Goal: Information Seeking & Learning: Learn about a topic

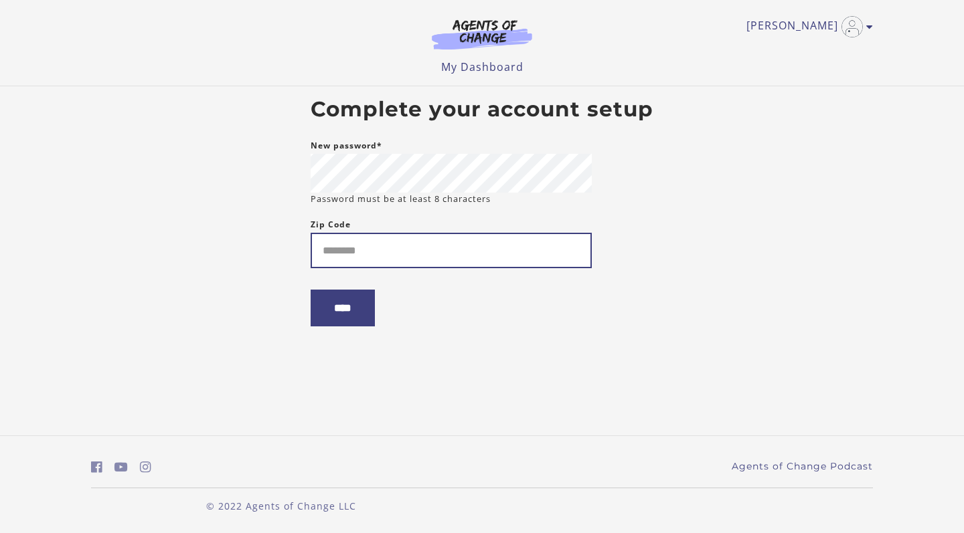
click at [323, 258] on input "Zip Code" at bounding box center [451, 250] width 281 height 35
type input "*****"
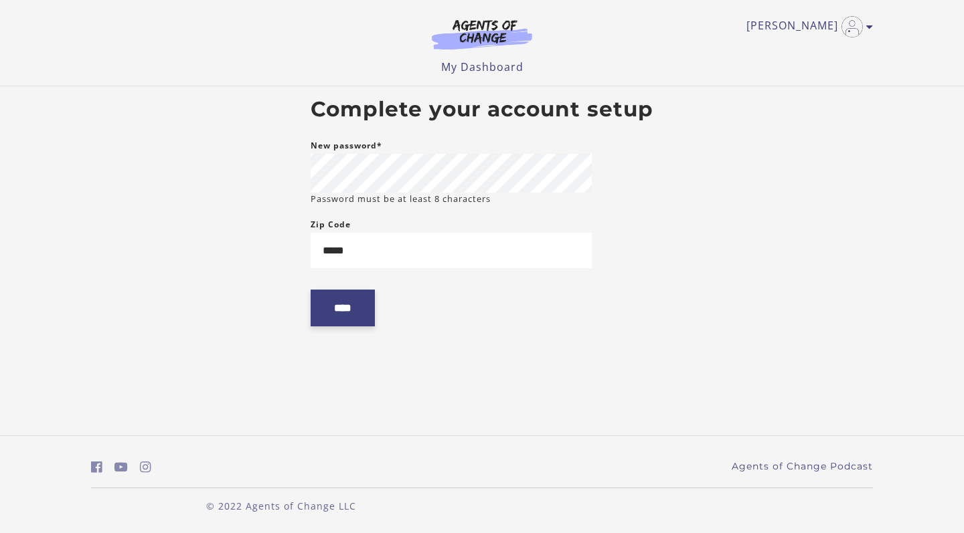
click at [357, 304] on input "****" at bounding box center [343, 308] width 64 height 37
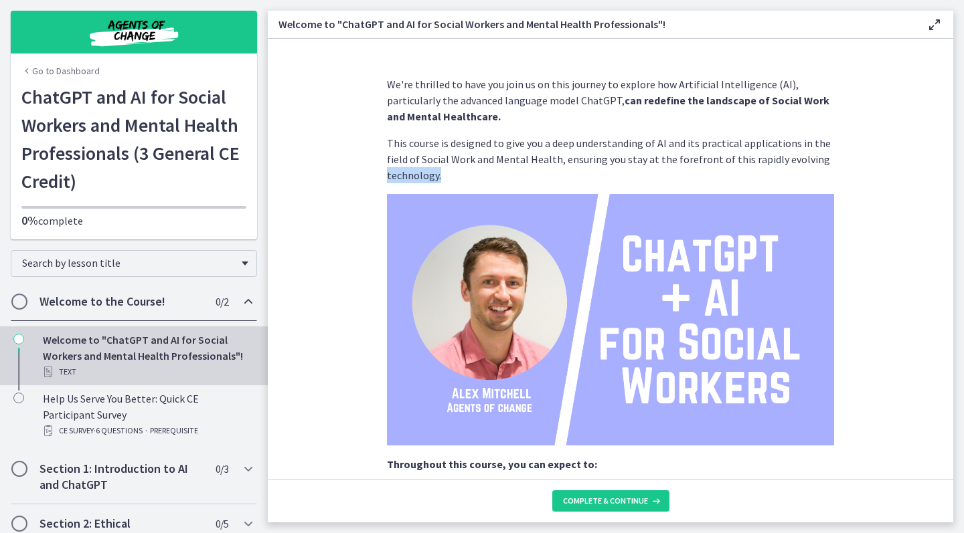
click at [946, 167] on section "We're thrilled to have you join us on this journey to explore how Artificial In…" at bounding box center [610, 259] width 685 height 440
click at [918, 222] on section "We're thrilled to have you join us on this journey to explore how Artificial In…" at bounding box center [610, 259] width 685 height 440
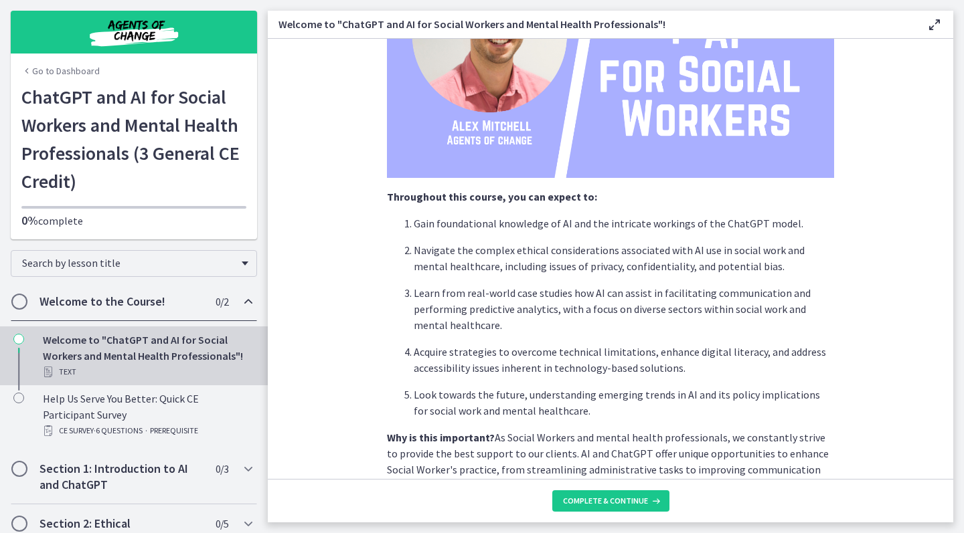
scroll to position [278, 0]
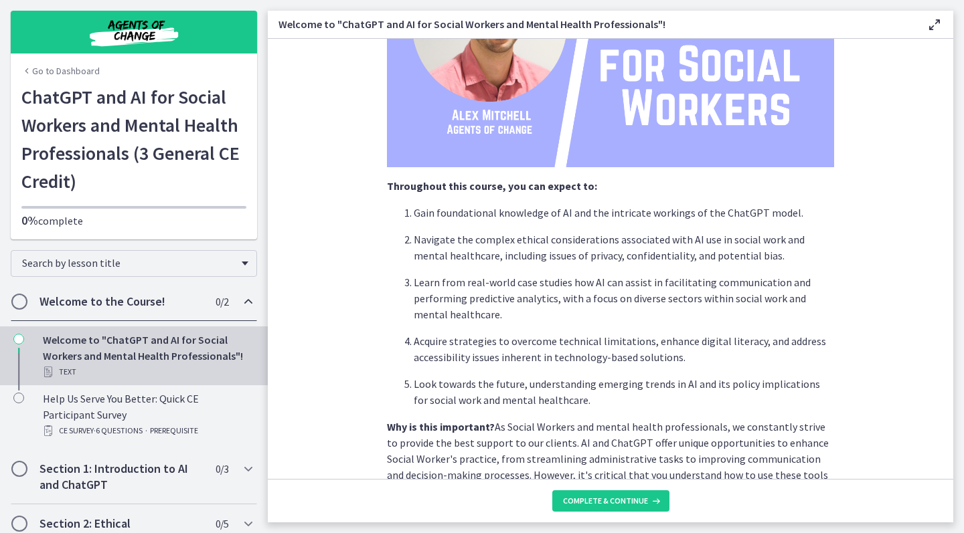
click at [891, 308] on section "We're thrilled to have you join us on this journey to explore how Artificial In…" at bounding box center [610, 259] width 685 height 440
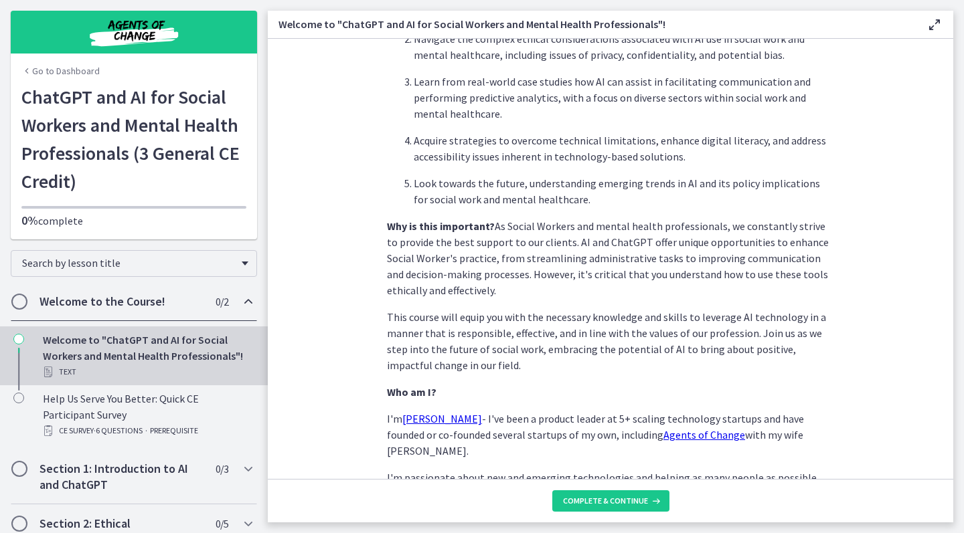
scroll to position [485, 0]
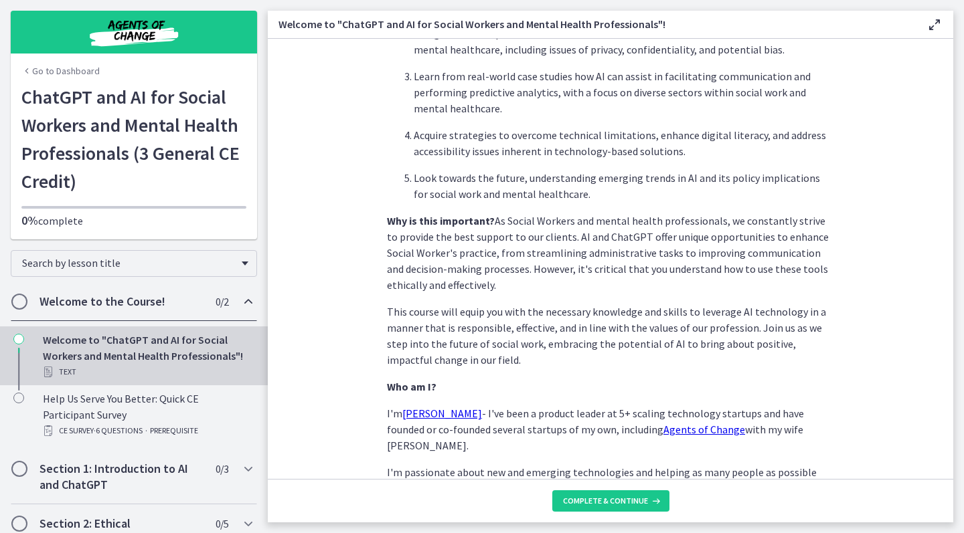
drag, startPoint x: 949, startPoint y: 414, endPoint x: 942, endPoint y: 442, distance: 29.1
click at [942, 442] on section "We're thrilled to have you join us on this journey to explore how Artificial In…" at bounding box center [610, 259] width 685 height 440
click at [595, 495] on button "Complete & continue" at bounding box center [610, 501] width 117 height 21
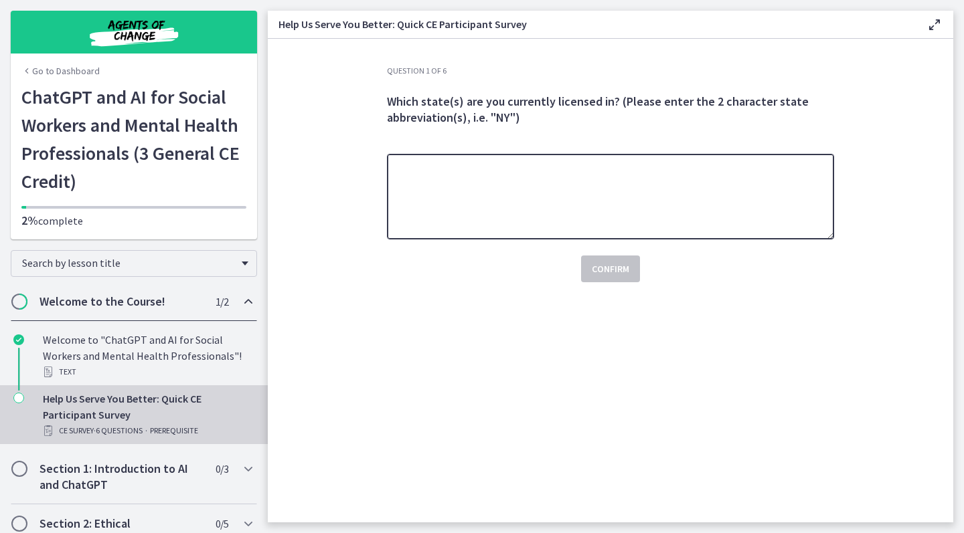
click at [426, 195] on textarea at bounding box center [610, 197] width 447 height 86
click at [419, 189] on textarea at bounding box center [610, 197] width 447 height 86
type textarea "**"
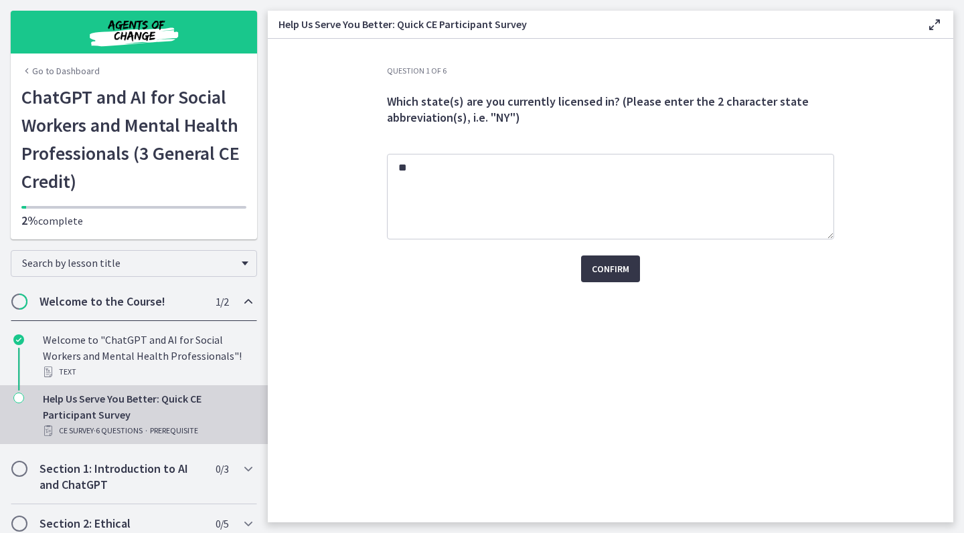
click at [610, 269] on span "Confirm" at bounding box center [610, 269] width 37 height 16
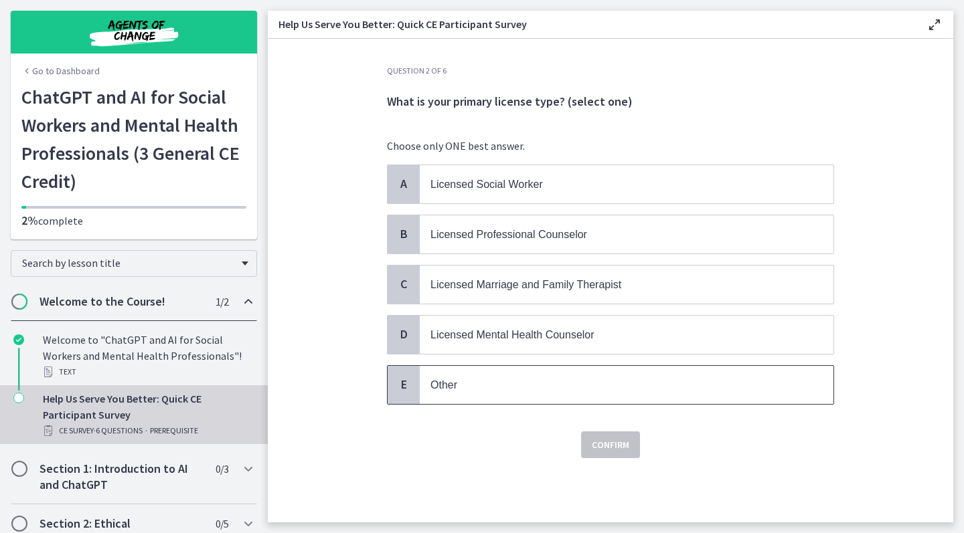
click at [434, 383] on span "Other" at bounding box center [443, 384] width 27 height 11
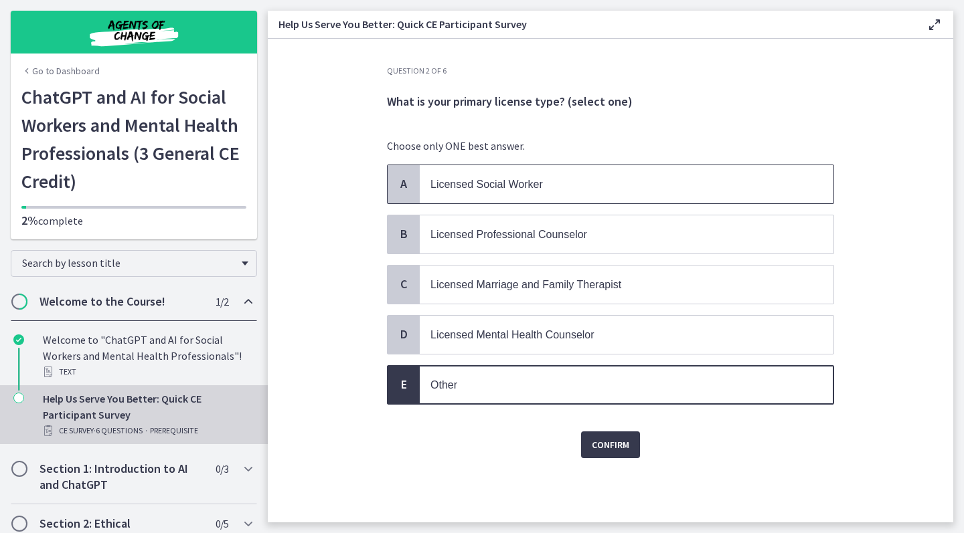
click at [413, 185] on div "A" at bounding box center [404, 184] width 32 height 38
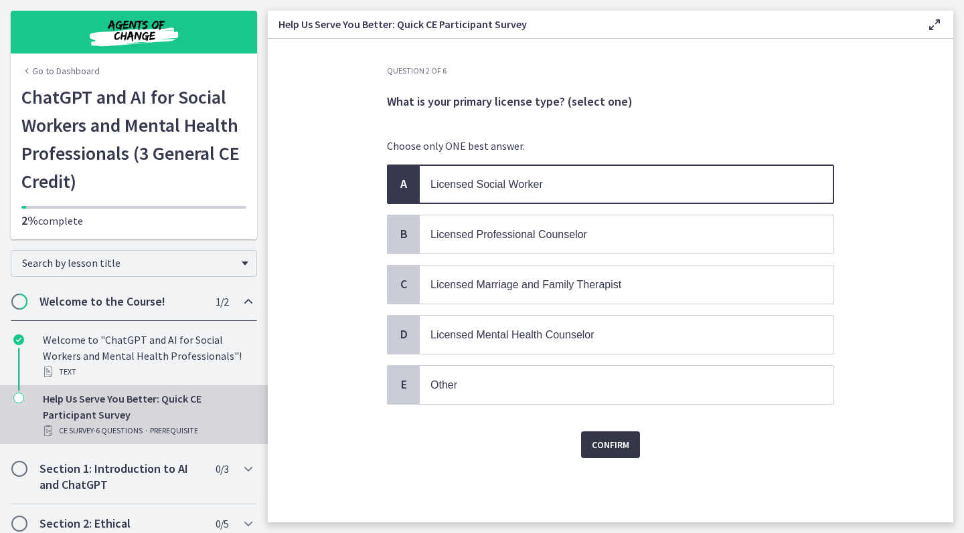
click at [603, 440] on span "Confirm" at bounding box center [610, 445] width 37 height 16
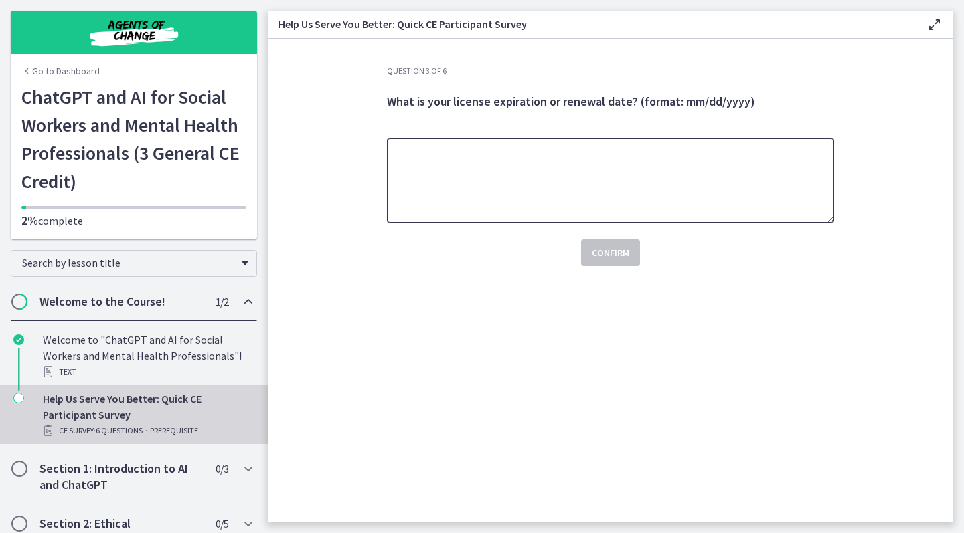
click at [412, 185] on textarea at bounding box center [610, 181] width 447 height 86
type textarea "*"
type textarea "**********"
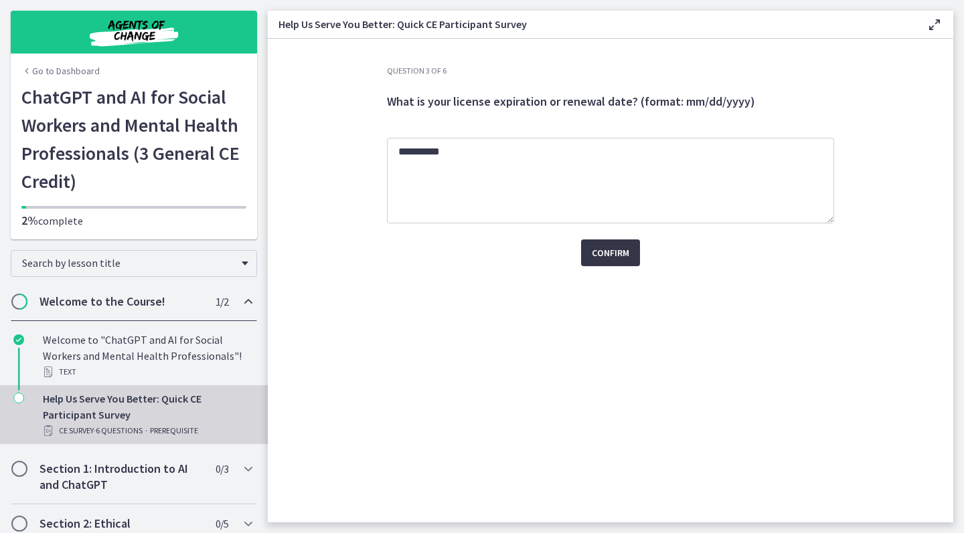
click at [614, 249] on span "Confirm" at bounding box center [610, 253] width 37 height 16
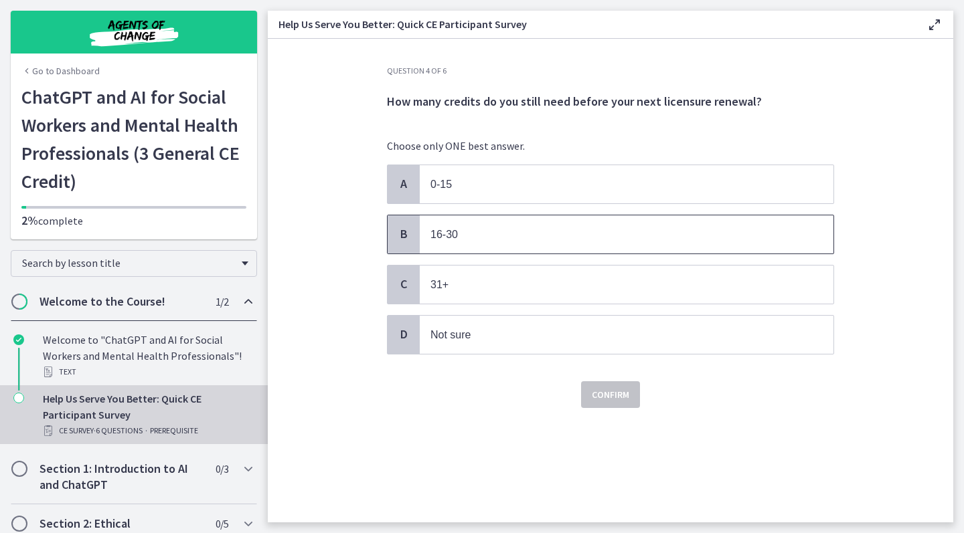
click at [437, 237] on span "16-30" at bounding box center [443, 234] width 27 height 11
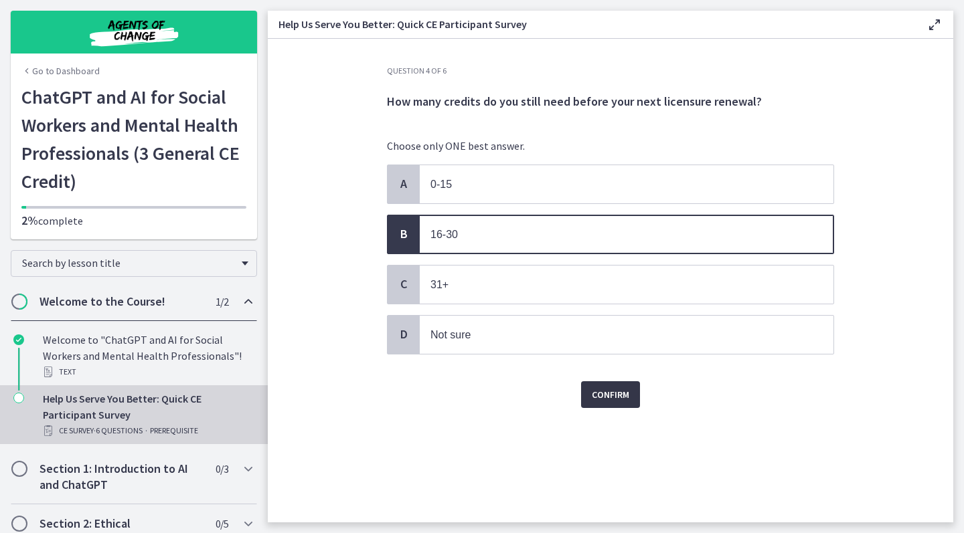
click at [606, 396] on span "Confirm" at bounding box center [610, 395] width 37 height 16
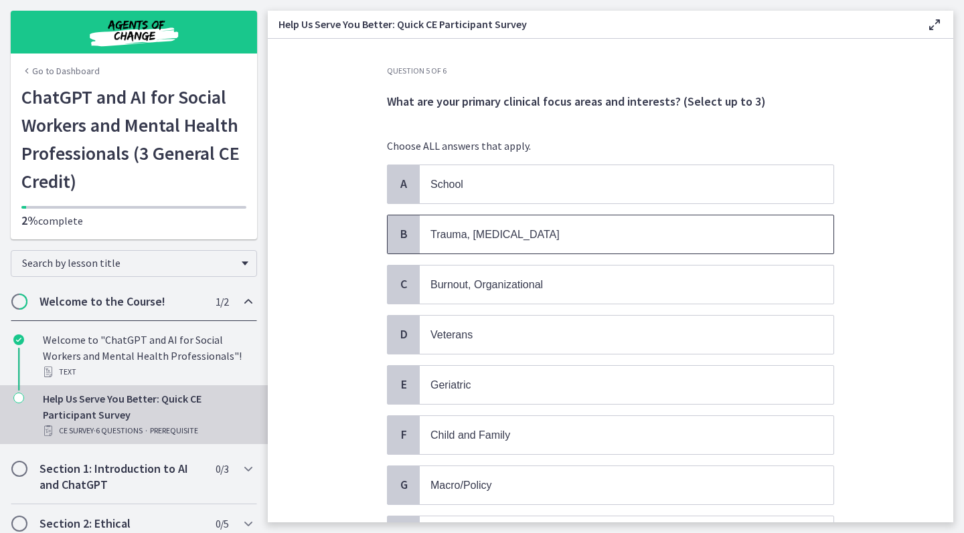
click at [470, 236] on span "Trauma, PTSD" at bounding box center [494, 234] width 129 height 11
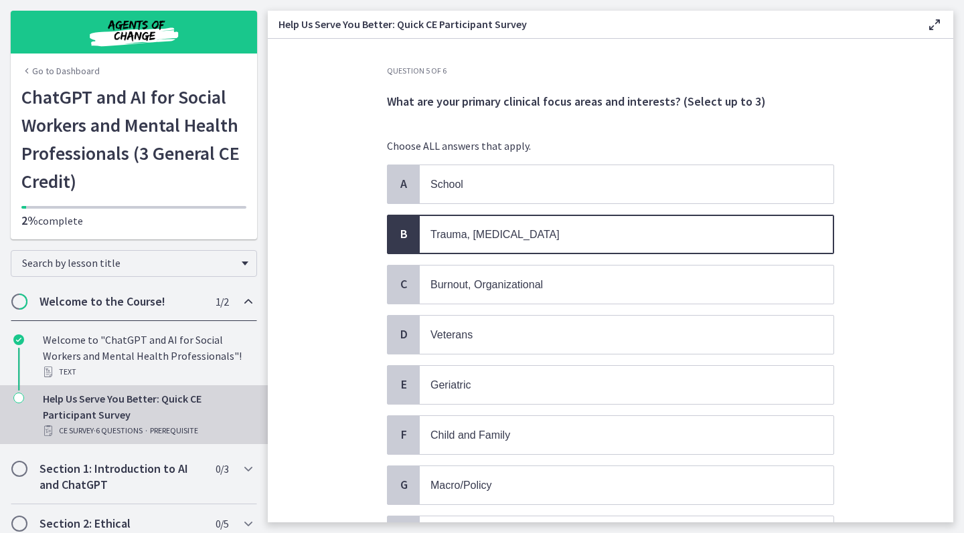
click at [884, 333] on section "Question 5 of 6 What are your primary clinical focus areas and interests? (Sele…" at bounding box center [610, 281] width 685 height 484
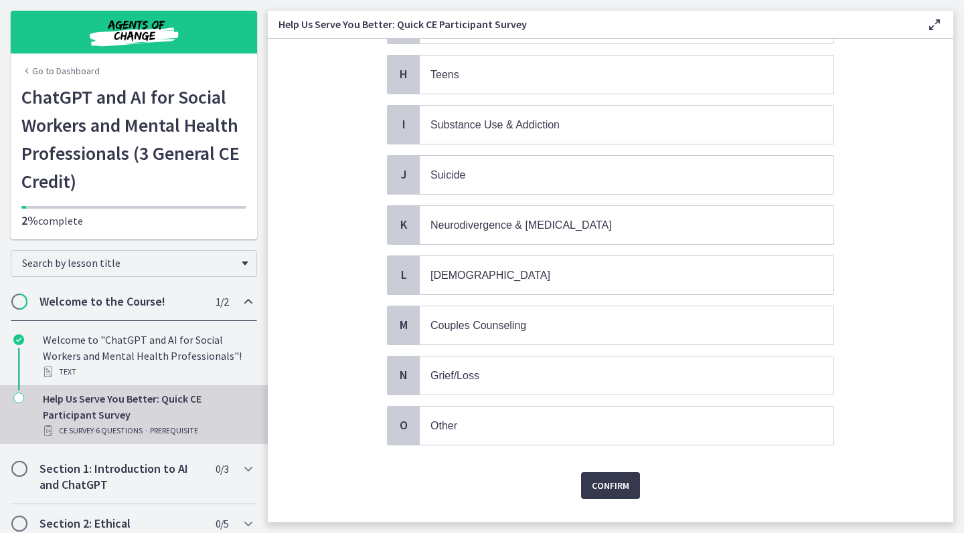
scroll to position [493, 0]
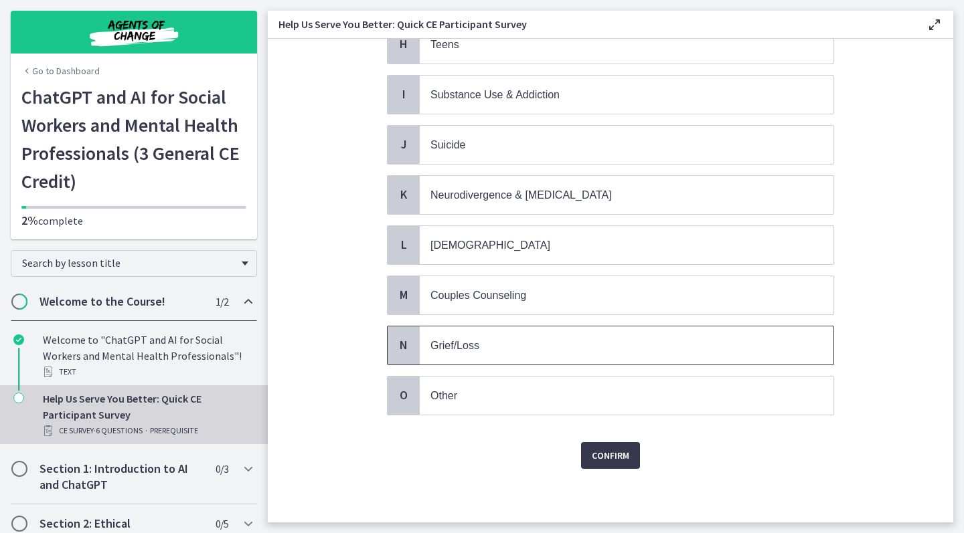
click at [555, 344] on p "Grief/Loss" at bounding box center [612, 345] width 365 height 17
click at [614, 452] on span "Confirm" at bounding box center [610, 456] width 37 height 16
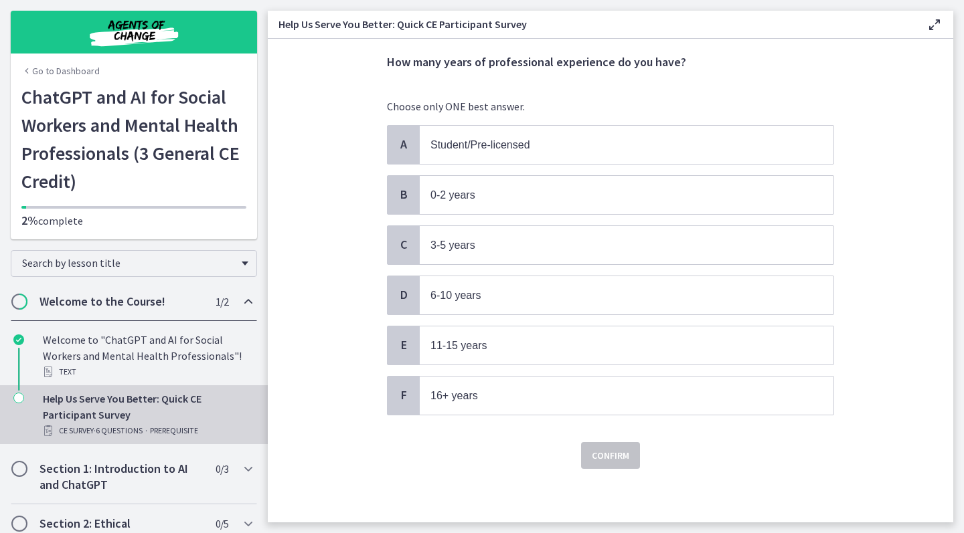
scroll to position [0, 0]
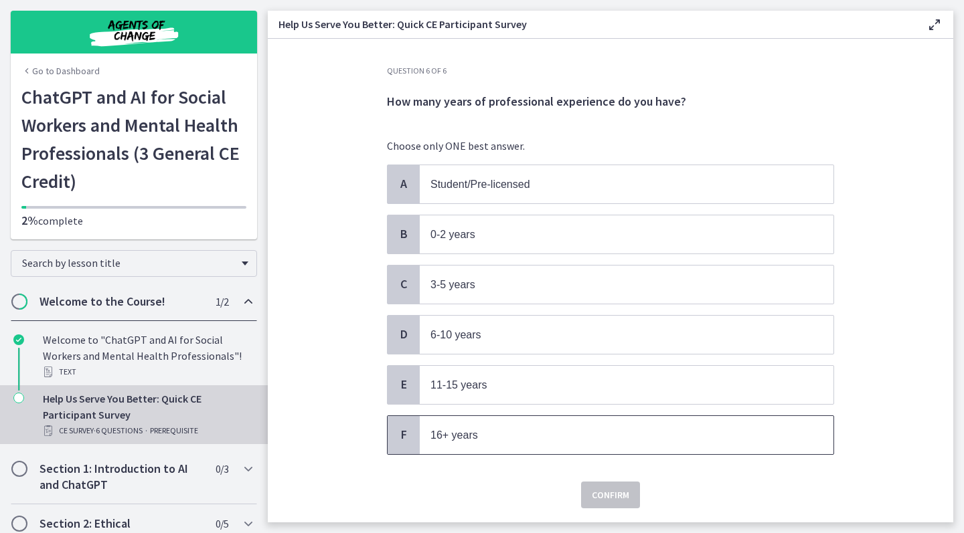
click at [461, 435] on span "16+ years" at bounding box center [454, 435] width 48 height 11
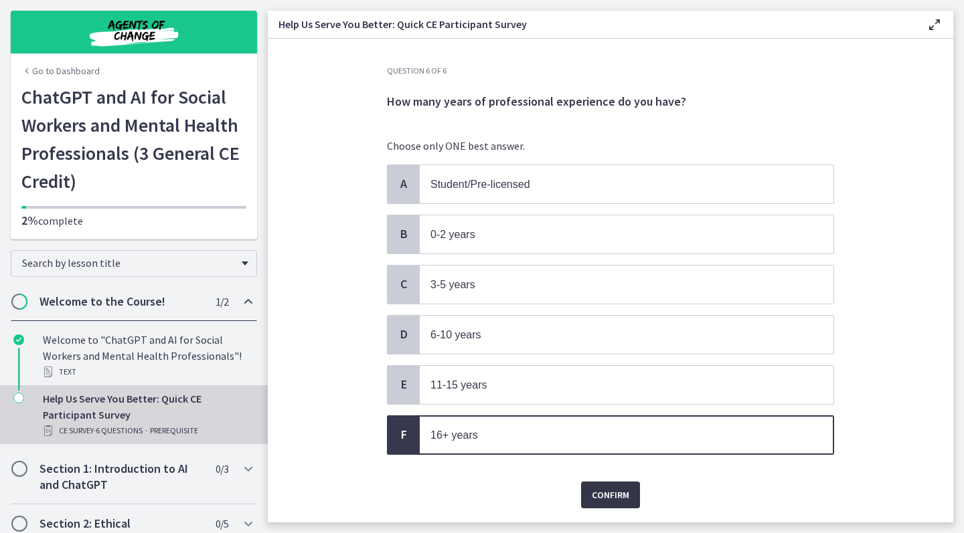
click at [616, 486] on button "Confirm" at bounding box center [610, 495] width 59 height 27
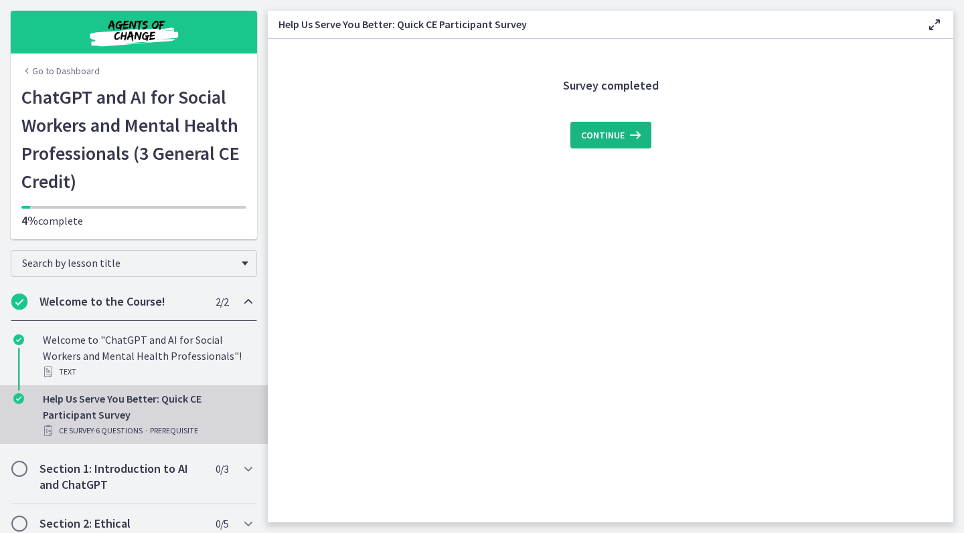
click at [616, 135] on span "Continue" at bounding box center [603, 135] width 44 height 16
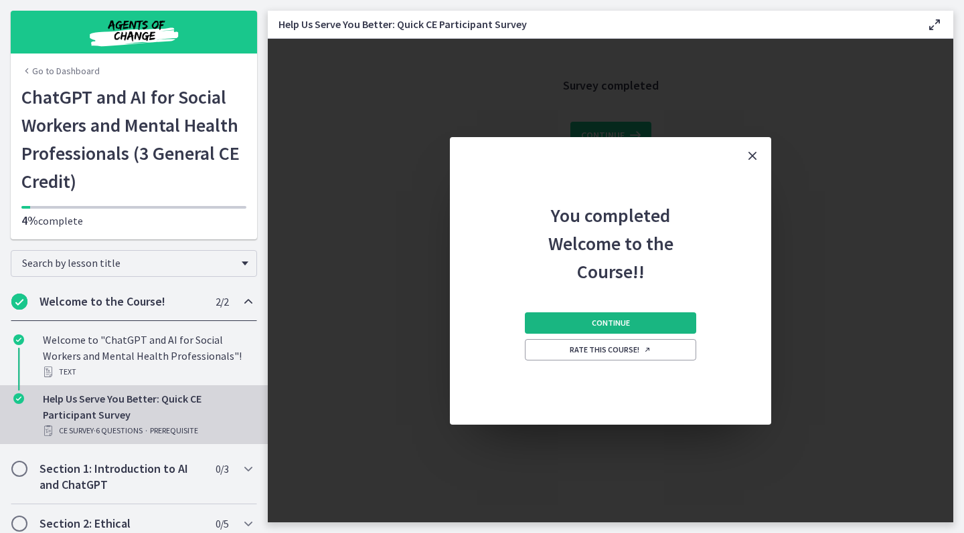
click at [607, 324] on span "Continue" at bounding box center [611, 323] width 38 height 11
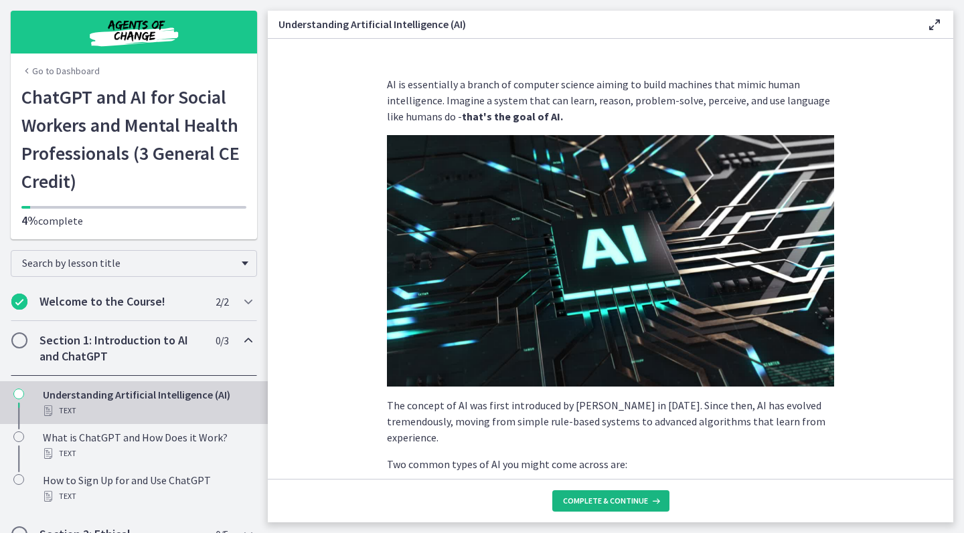
click at [611, 499] on span "Complete & continue" at bounding box center [605, 501] width 85 height 11
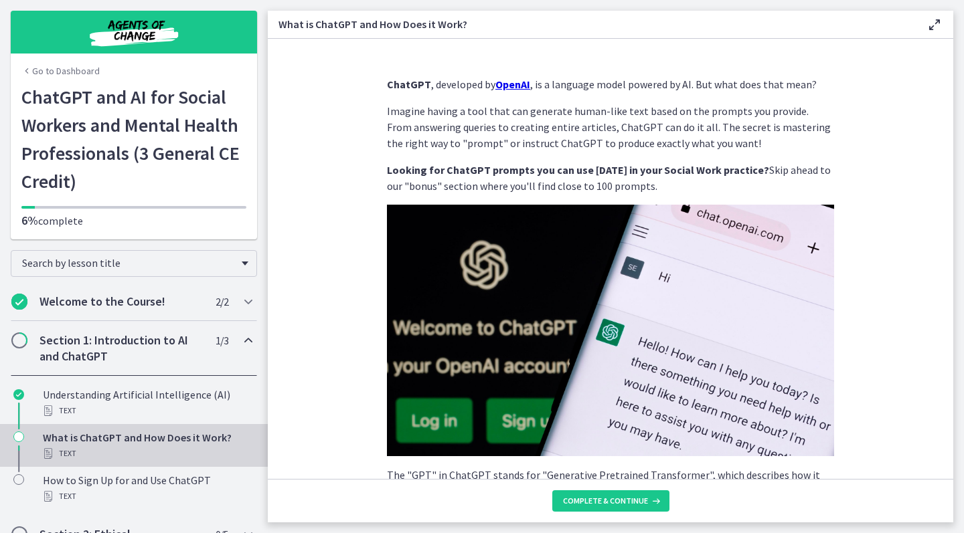
click at [611, 499] on span "Complete & continue" at bounding box center [605, 501] width 85 height 11
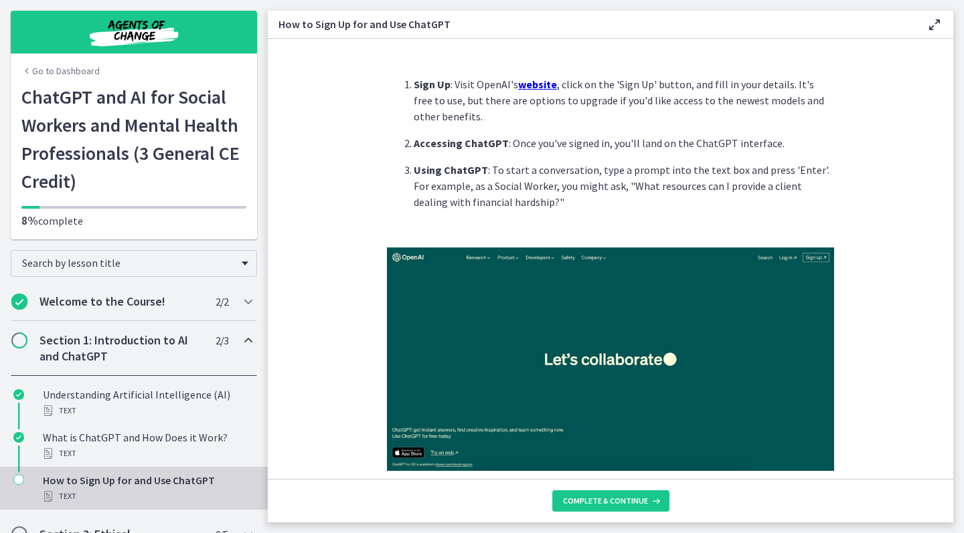
click at [611, 499] on span "Complete & continue" at bounding box center [605, 501] width 85 height 11
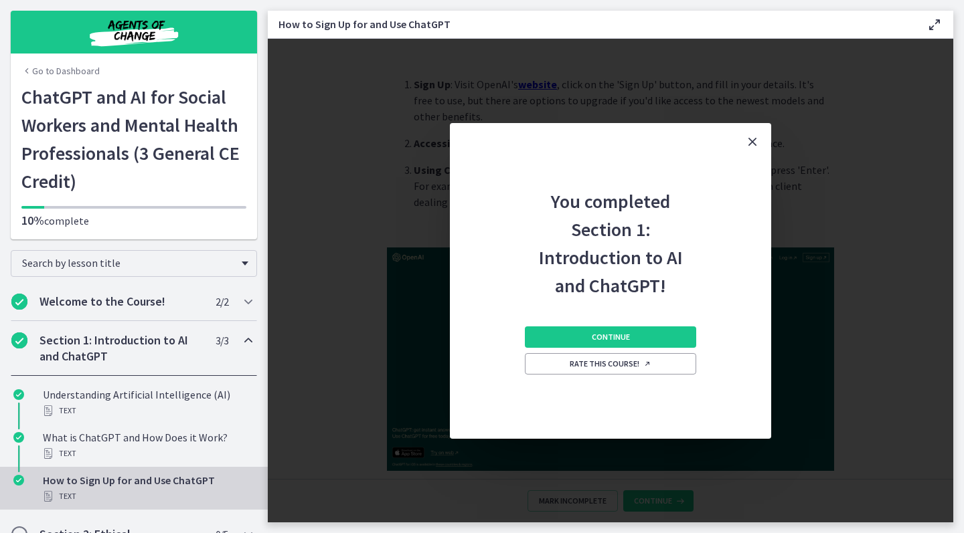
click at [959, 296] on main "How to Sign Up for and Use ChatGPT Enable fullscreen You completed Section 1: I…" at bounding box center [616, 266] width 696 height 533
click at [607, 331] on button "Continue" at bounding box center [610, 337] width 171 height 21
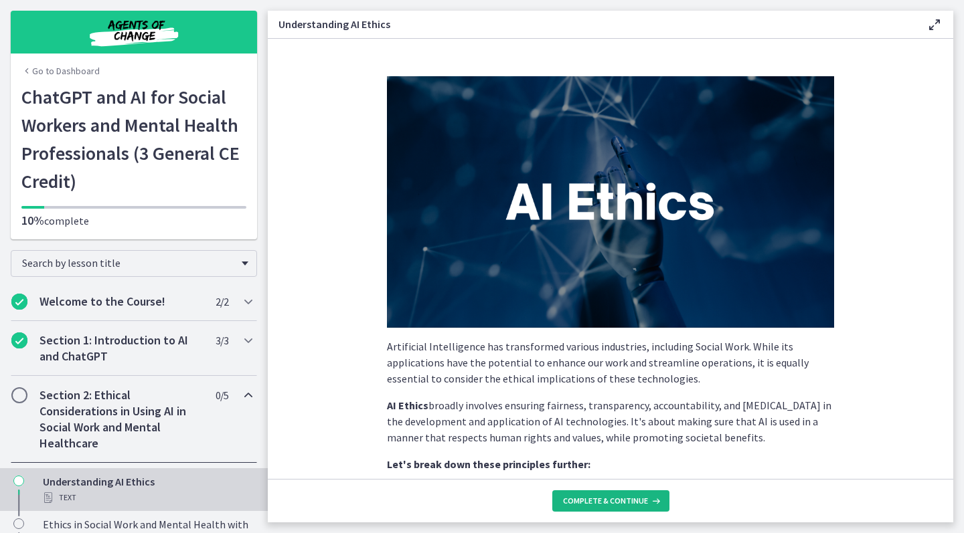
click at [596, 501] on span "Complete & continue" at bounding box center [605, 501] width 85 height 11
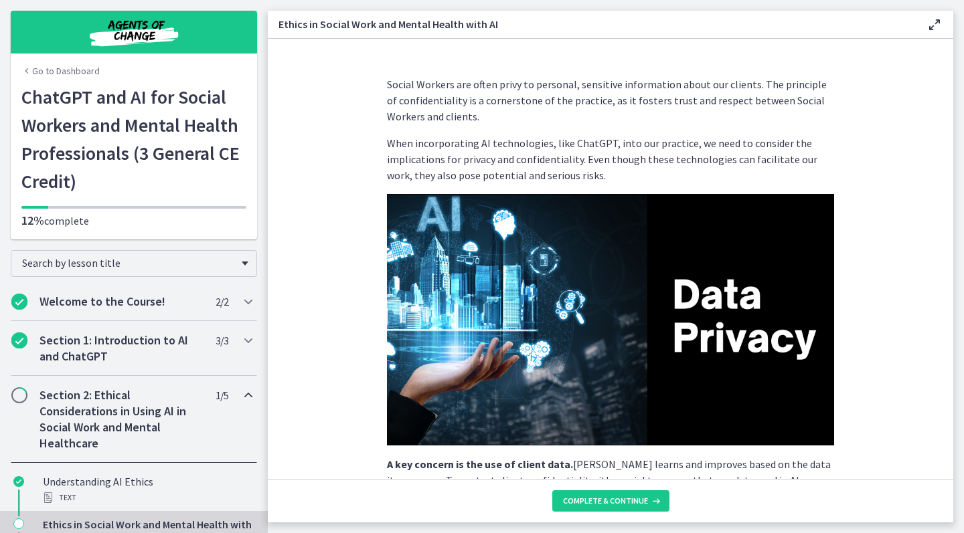
click at [821, 398] on img at bounding box center [610, 320] width 447 height 252
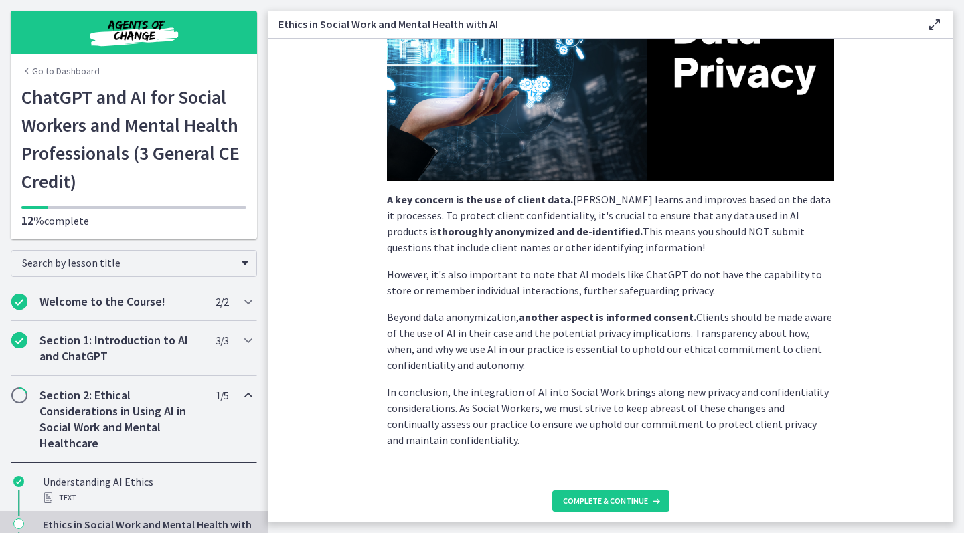
scroll to position [267, 0]
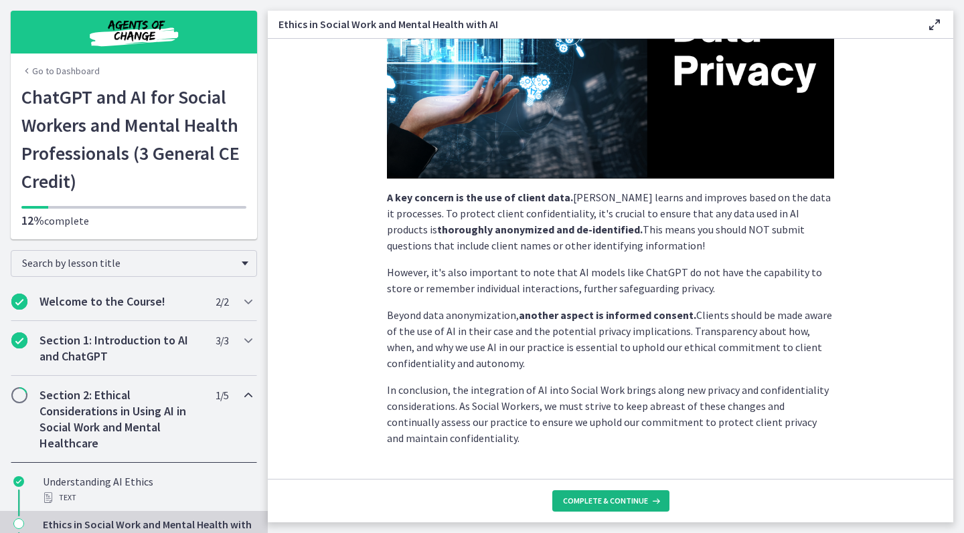
click at [590, 497] on span "Complete & continue" at bounding box center [605, 501] width 85 height 11
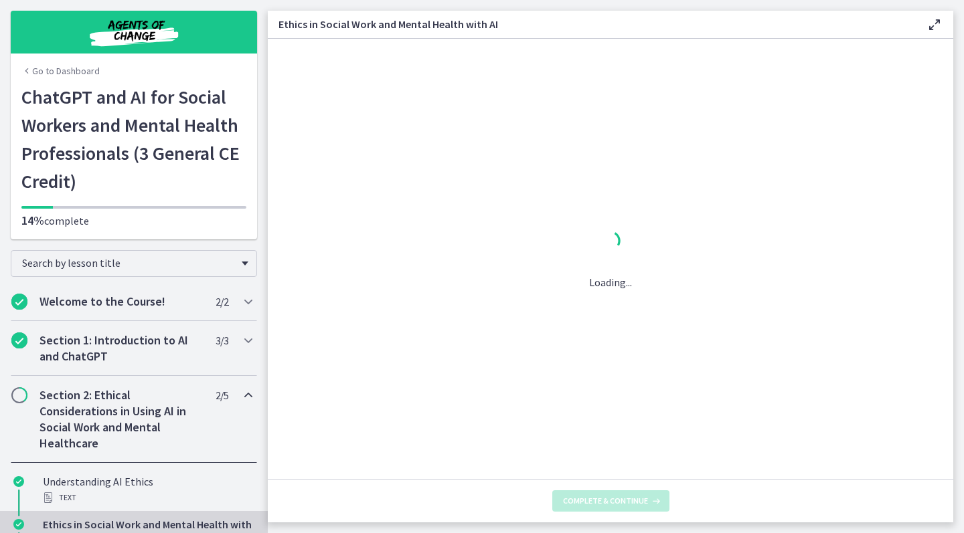
scroll to position [0, 0]
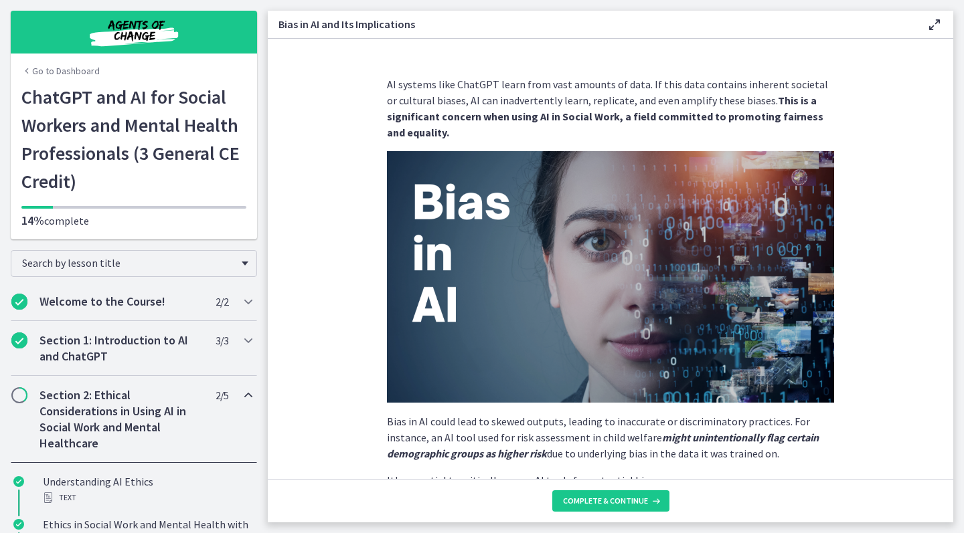
click at [895, 427] on section "AI systems like ChatGPT learn from vast amounts of data. If this data contains …" at bounding box center [610, 259] width 685 height 440
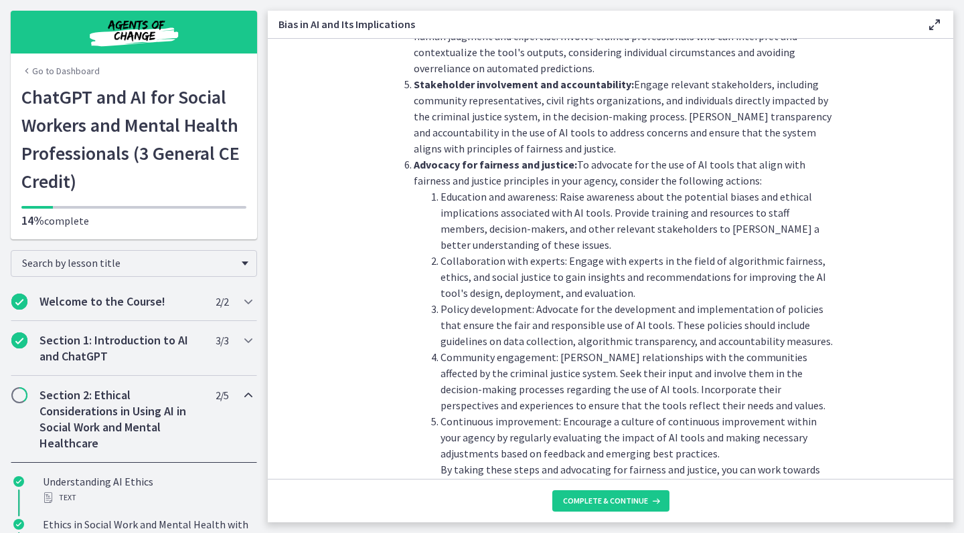
scroll to position [1370, 0]
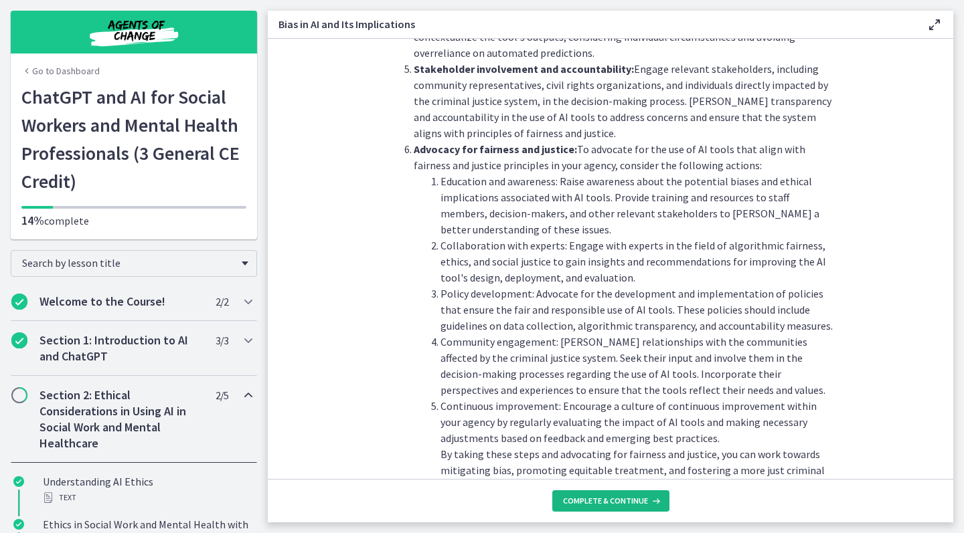
click at [624, 499] on span "Complete & continue" at bounding box center [605, 501] width 85 height 11
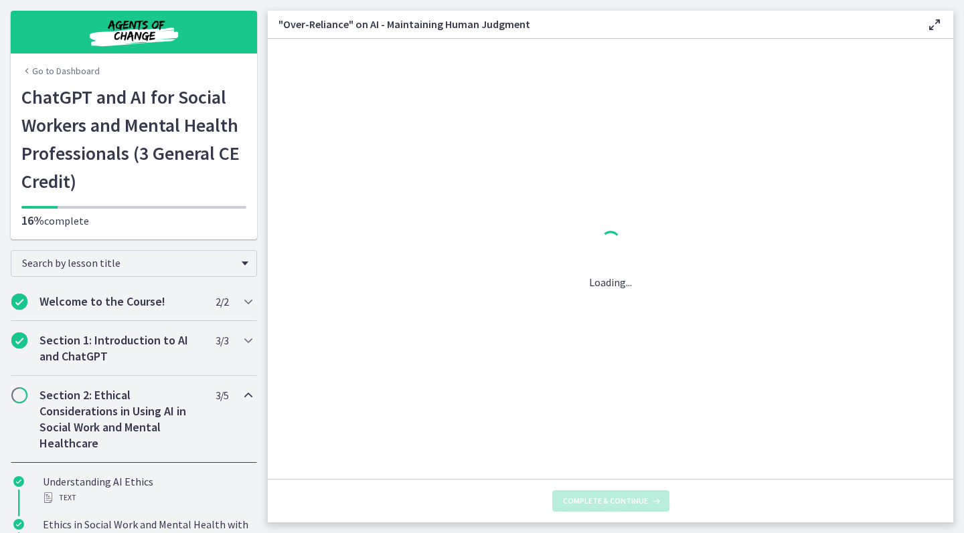
scroll to position [0, 0]
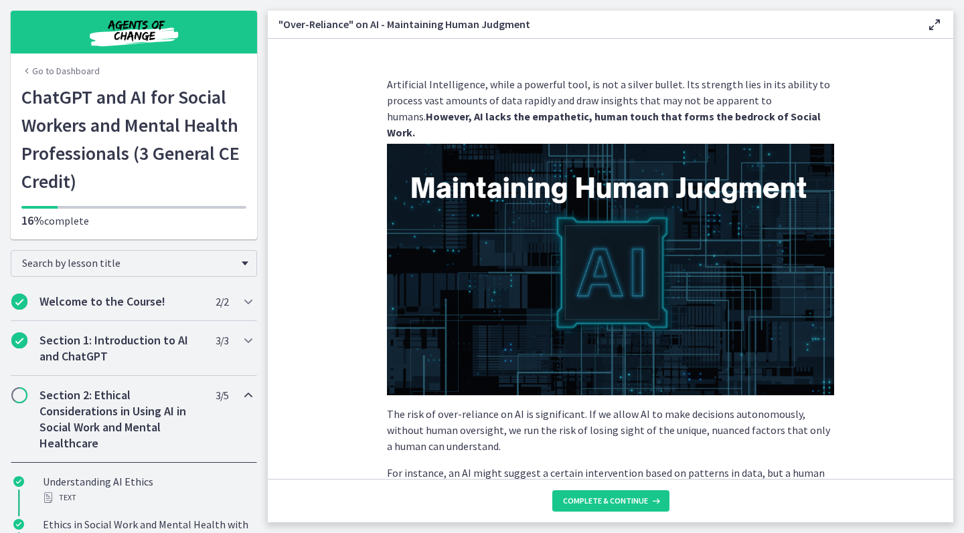
click at [909, 443] on section "Artificial Intelligence, while a powerful tool, is not a silver bullet. Its str…" at bounding box center [610, 259] width 685 height 440
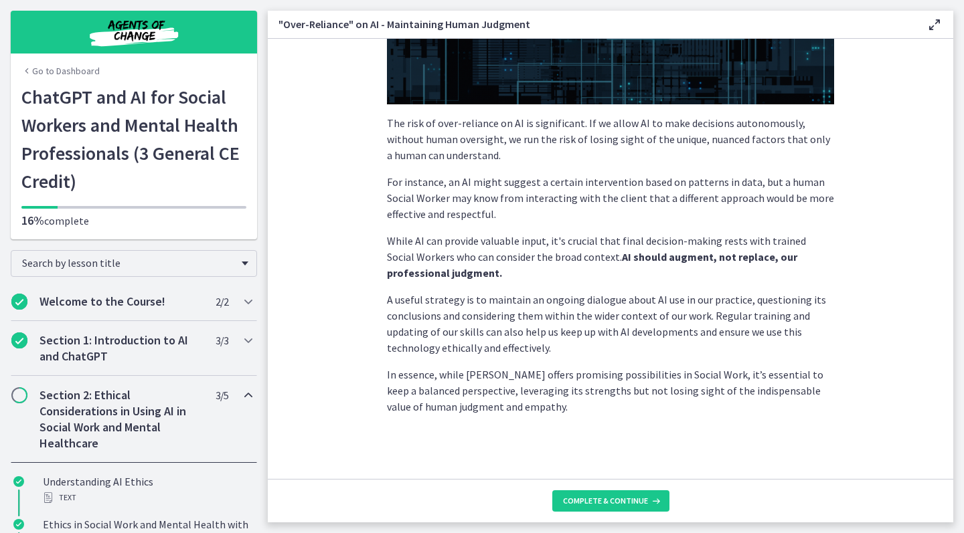
scroll to position [291, 0]
click at [610, 496] on span "Complete & continue" at bounding box center [605, 501] width 85 height 11
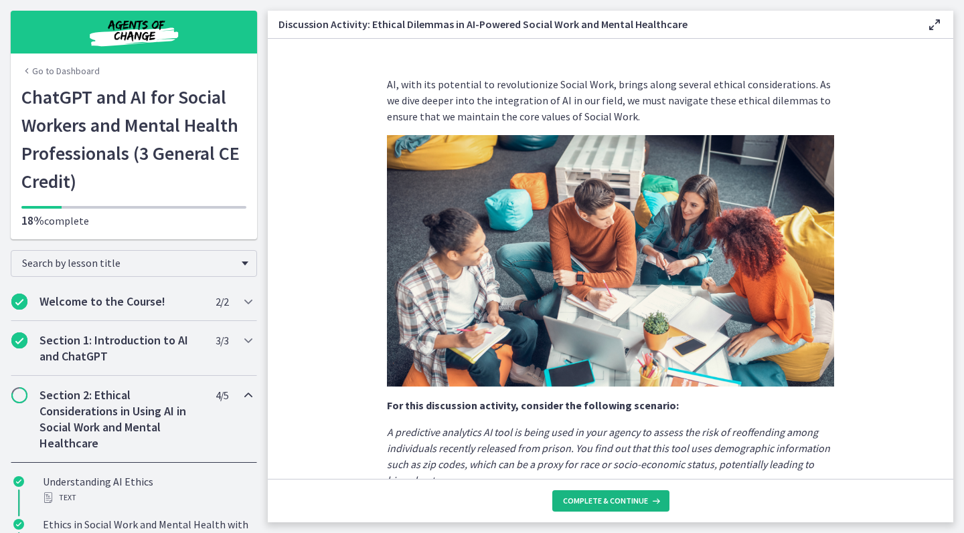
click at [624, 500] on span "Complete & continue" at bounding box center [605, 501] width 85 height 11
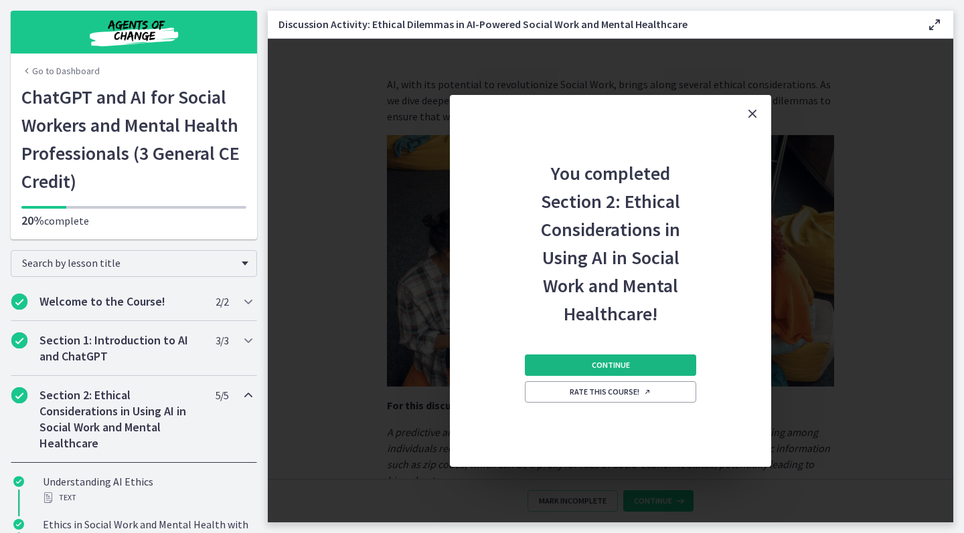
click at [600, 360] on span "Continue" at bounding box center [611, 365] width 38 height 11
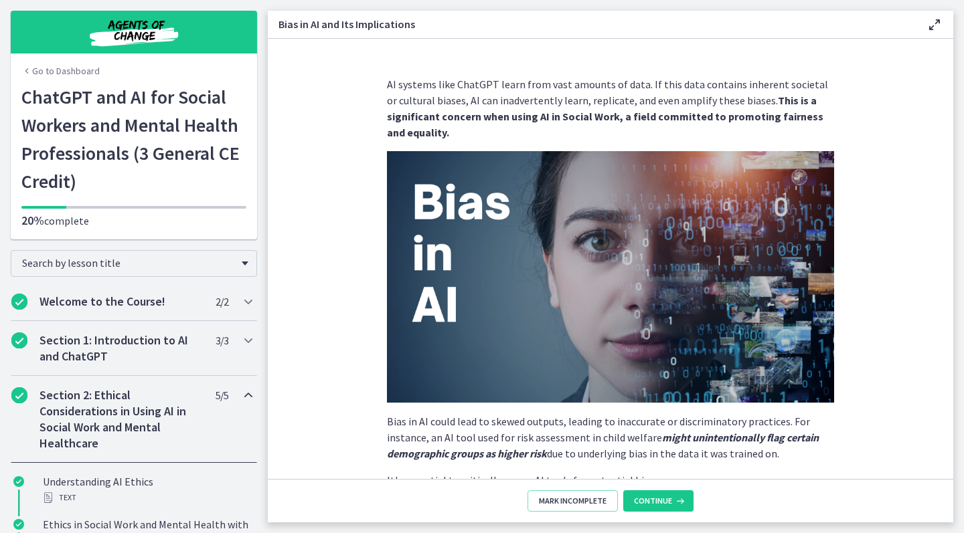
click at [112, 38] on img "Chapters" at bounding box center [134, 32] width 161 height 32
click at [655, 495] on button "Continue" at bounding box center [658, 501] width 70 height 21
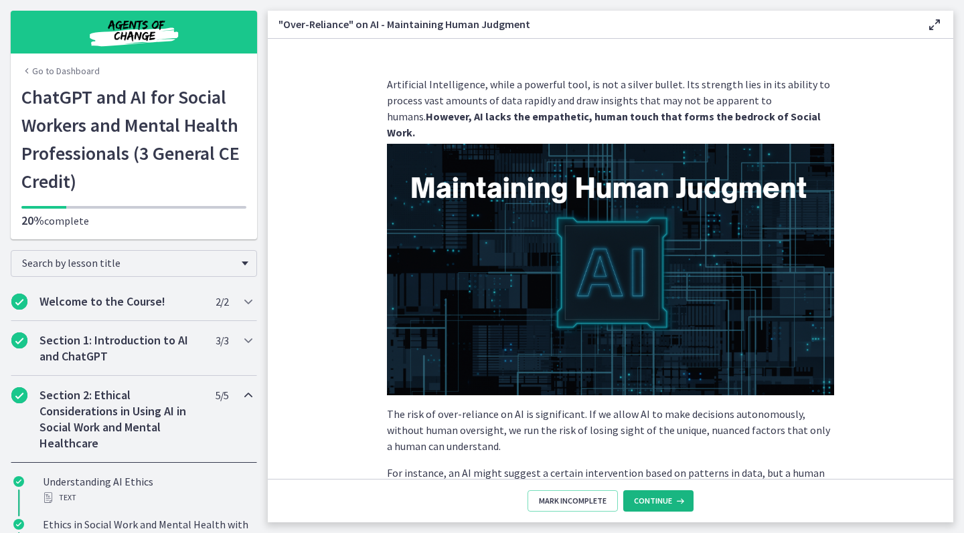
click at [655, 495] on button "Continue" at bounding box center [658, 501] width 70 height 21
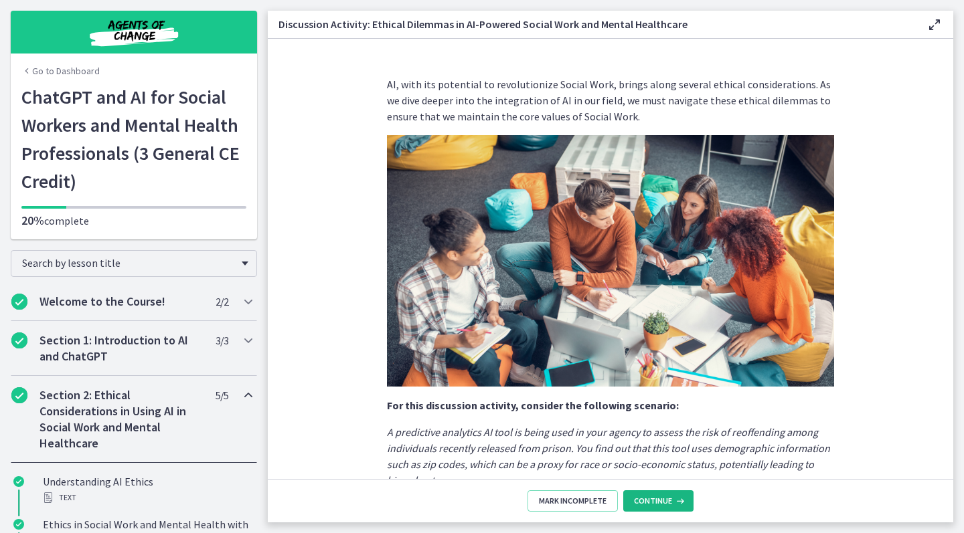
click at [655, 495] on button "Continue" at bounding box center [658, 501] width 70 height 21
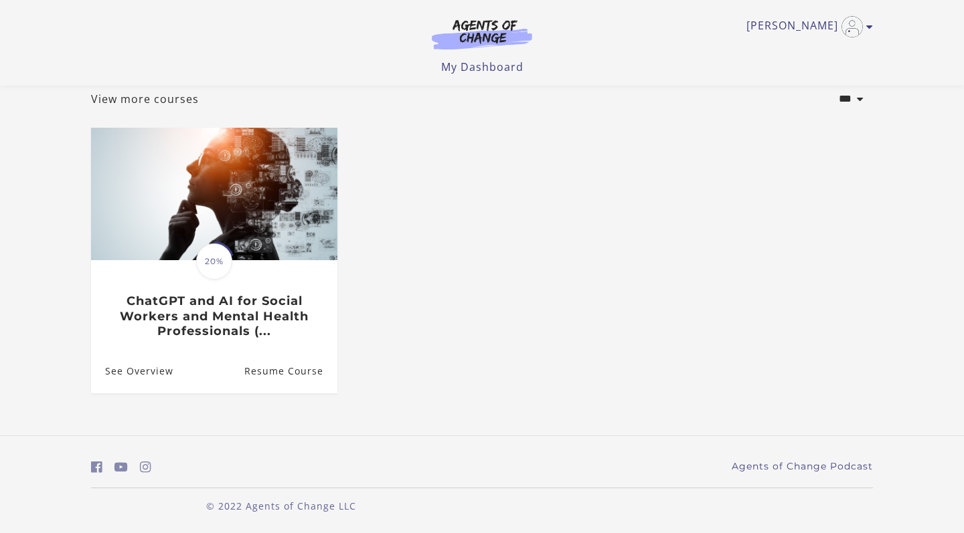
scroll to position [81, 0]
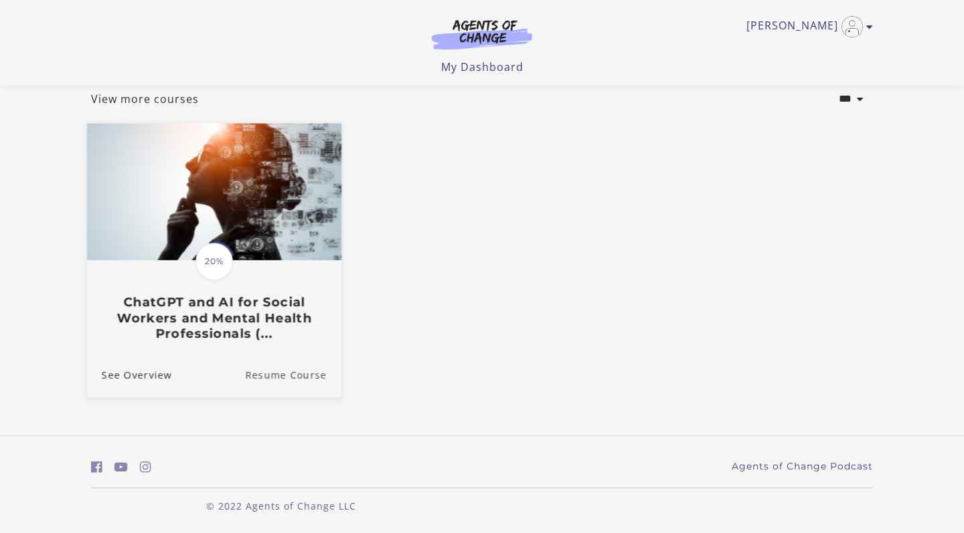
click at [282, 370] on link "Resume Course" at bounding box center [293, 374] width 96 height 45
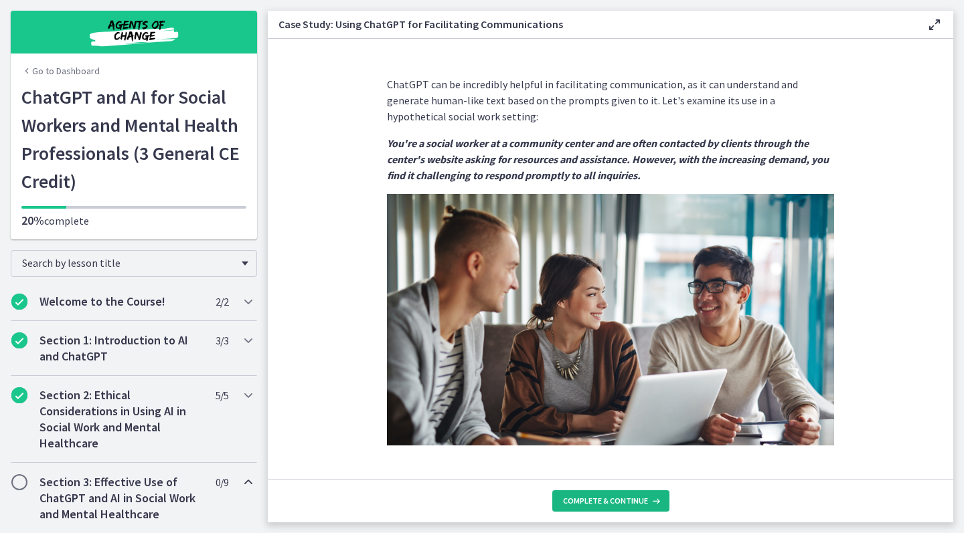
click at [612, 501] on span "Complete & continue" at bounding box center [605, 501] width 85 height 11
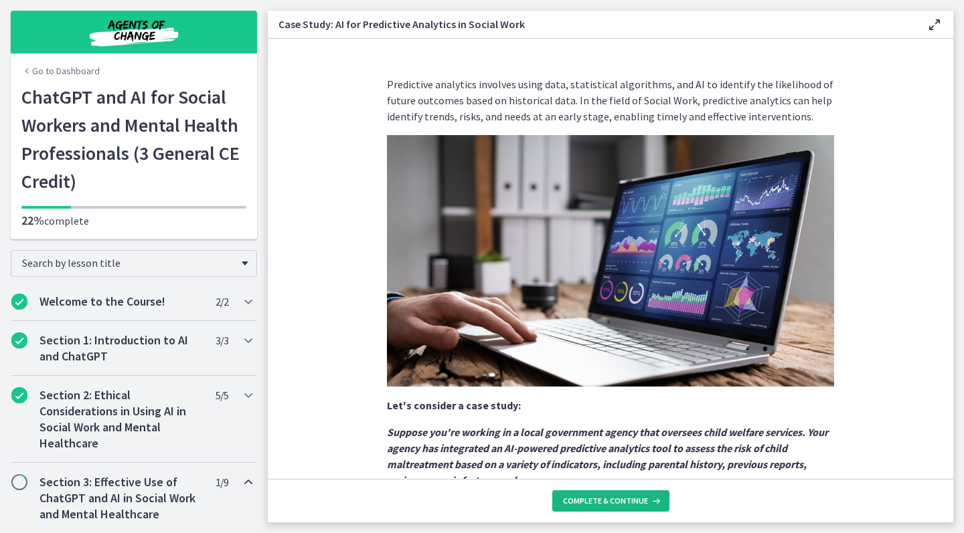
click at [602, 502] on span "Complete & continue" at bounding box center [605, 501] width 85 height 11
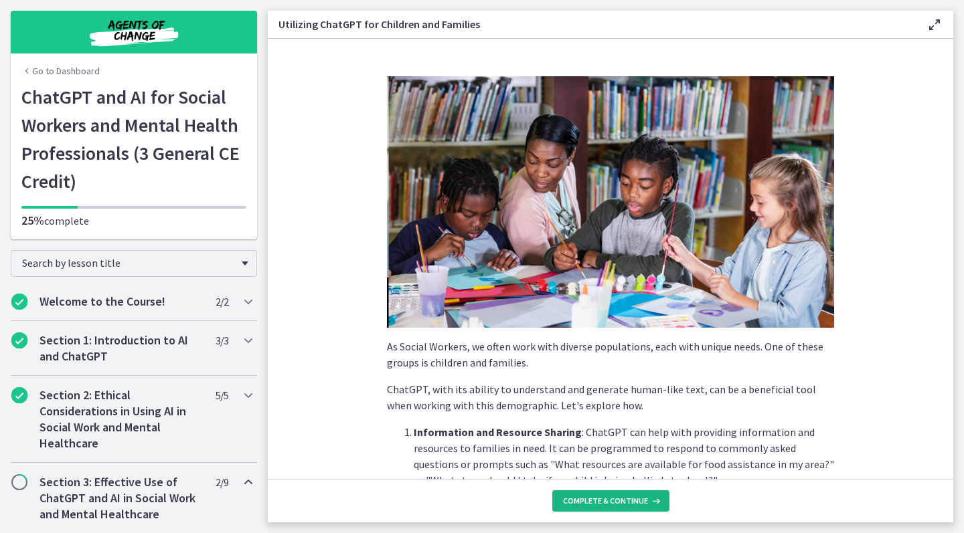
drag, startPoint x: 585, startPoint y: 505, endPoint x: 584, endPoint y: 498, distance: 6.8
click at [584, 498] on span "Complete & continue" at bounding box center [605, 501] width 85 height 11
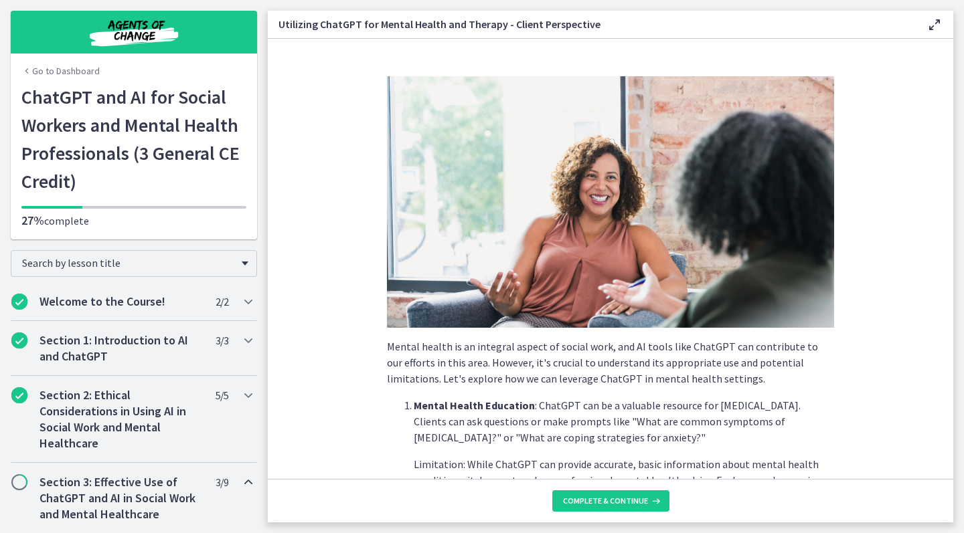
click at [584, 498] on span "Complete & continue" at bounding box center [605, 501] width 85 height 11
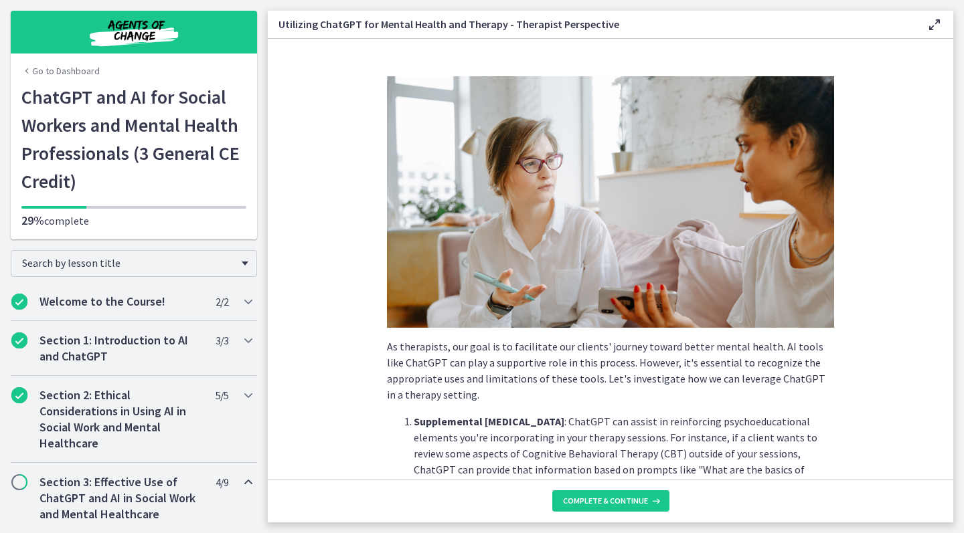
click at [857, 416] on section "As therapists, our goal is to facilitate our clients' journey toward better men…" at bounding box center [610, 259] width 685 height 440
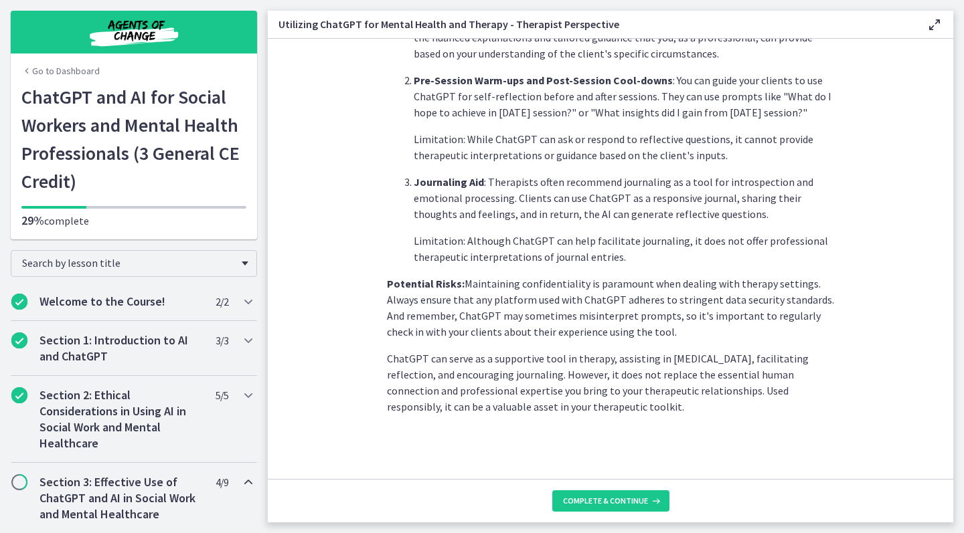
scroll to position [491, 0]
click at [610, 494] on button "Complete & continue" at bounding box center [610, 501] width 117 height 21
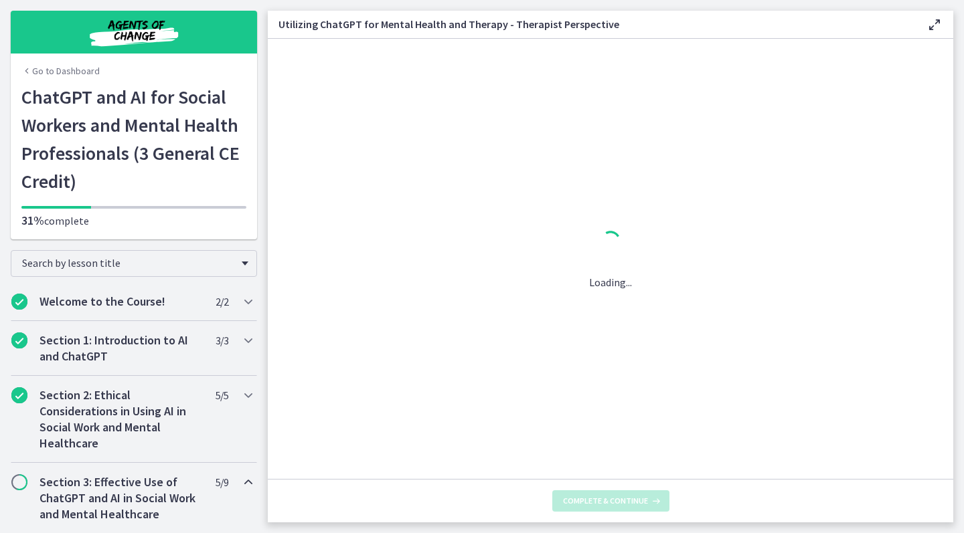
scroll to position [0, 0]
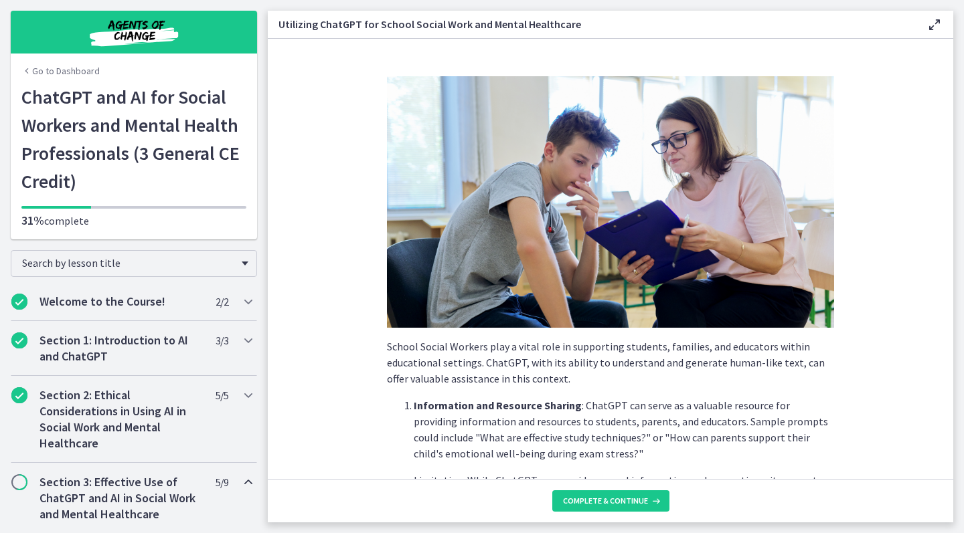
drag, startPoint x: 946, startPoint y: 226, endPoint x: 931, endPoint y: 257, distance: 35.0
click at [931, 252] on section "School Social Workers play a vital role in supporting students, families, and e…" at bounding box center [610, 259] width 685 height 440
click at [924, 296] on section "School Social Workers play a vital role in supporting students, families, and e…" at bounding box center [610, 259] width 685 height 440
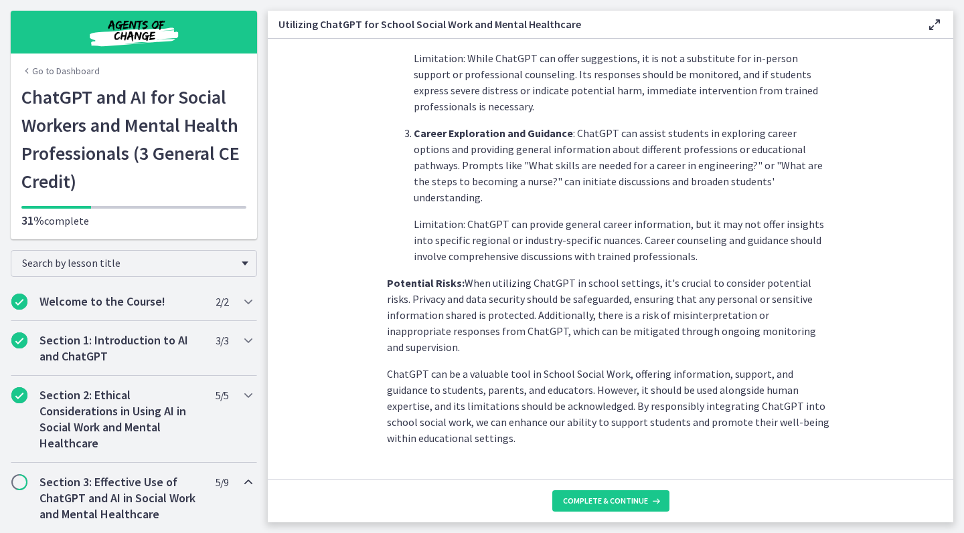
scroll to position [555, 0]
click at [604, 501] on span "Complete & continue" at bounding box center [605, 501] width 85 height 11
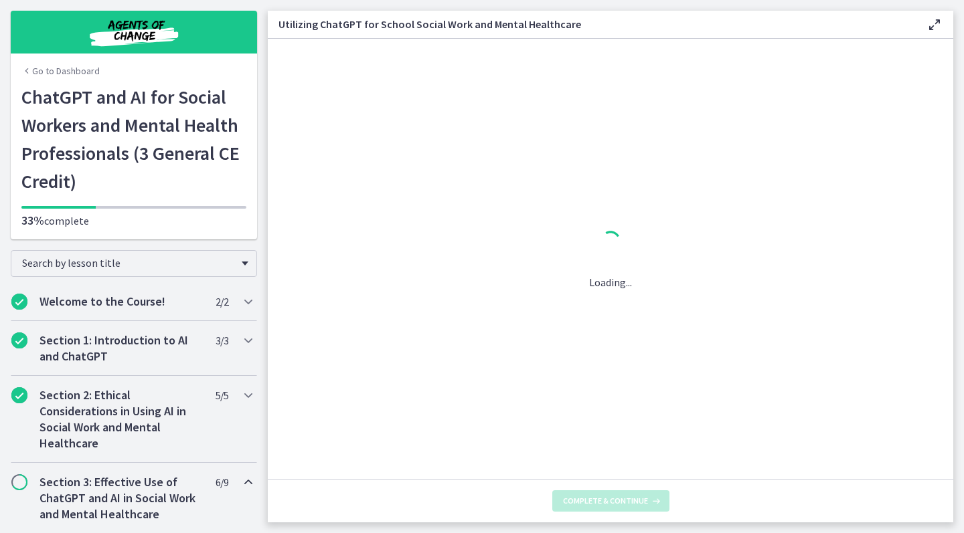
scroll to position [0, 0]
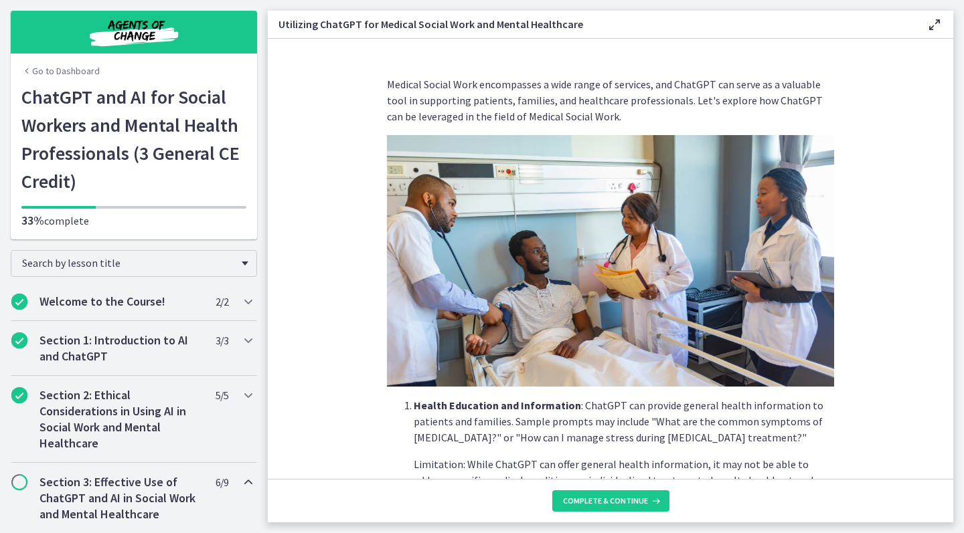
click at [916, 388] on section "Medical Social Work encompasses a wide range of services, and ChatGPT can serve…" at bounding box center [610, 259] width 685 height 440
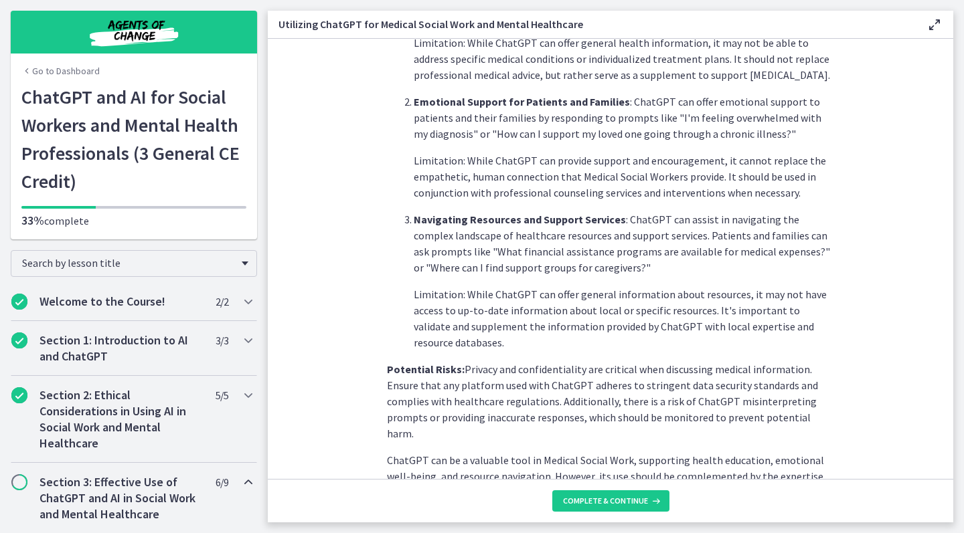
scroll to position [429, 0]
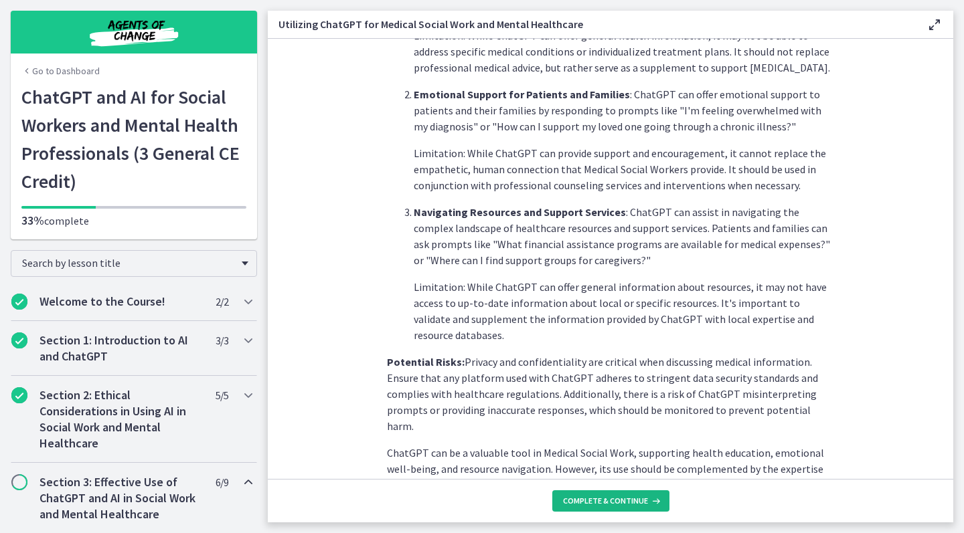
click at [595, 503] on span "Complete & continue" at bounding box center [605, 501] width 85 height 11
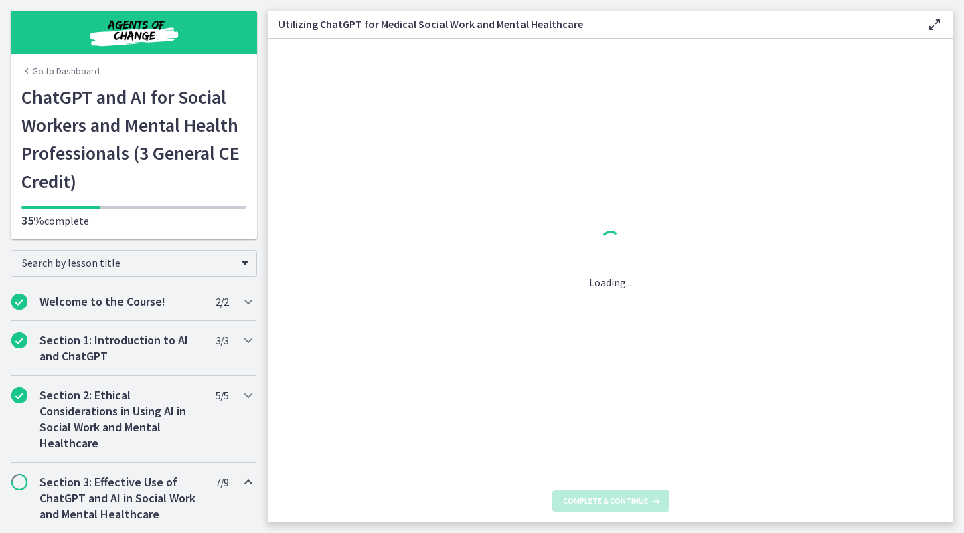
scroll to position [0, 0]
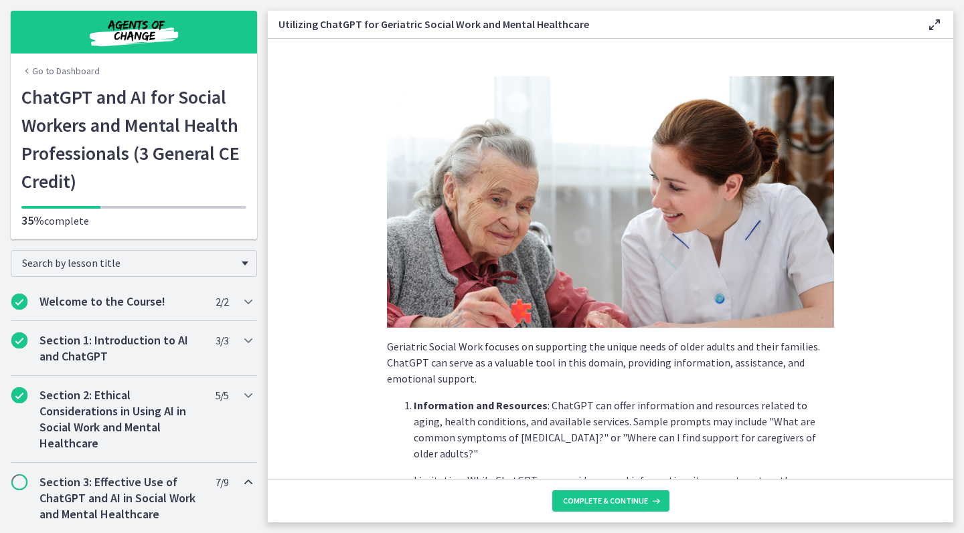
click at [851, 388] on section "Geriatric Social Work focuses on supporting the unique needs of older adults an…" at bounding box center [610, 259] width 685 height 440
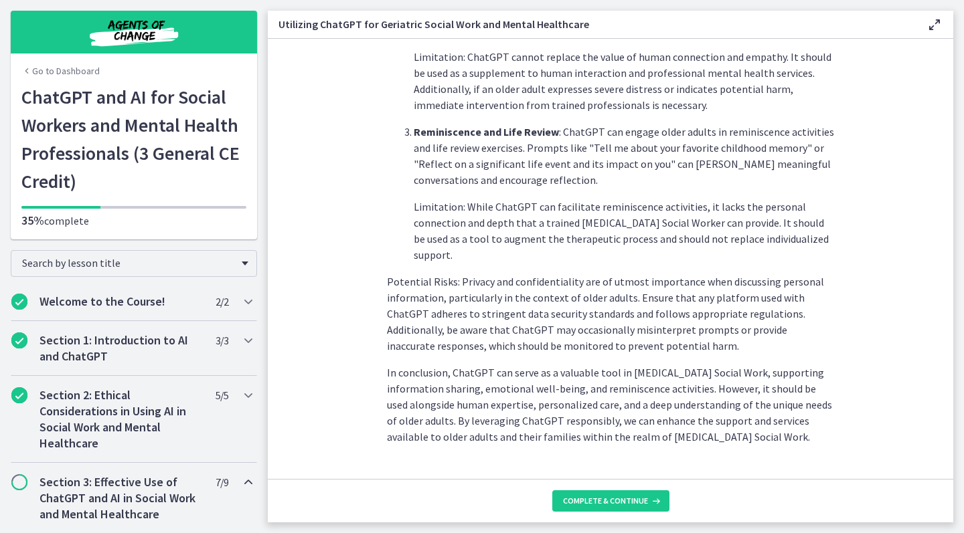
scroll to position [572, 0]
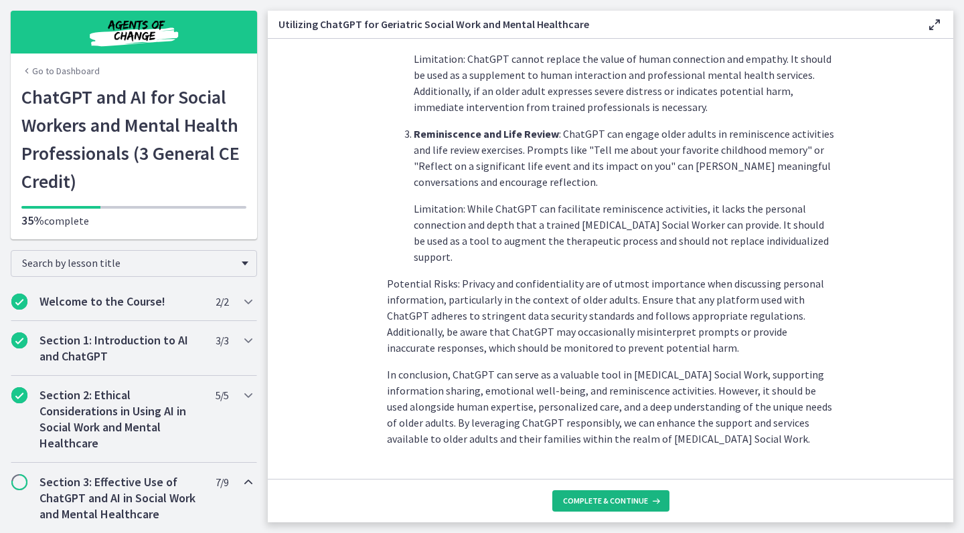
click at [604, 507] on button "Complete & continue" at bounding box center [610, 501] width 117 height 21
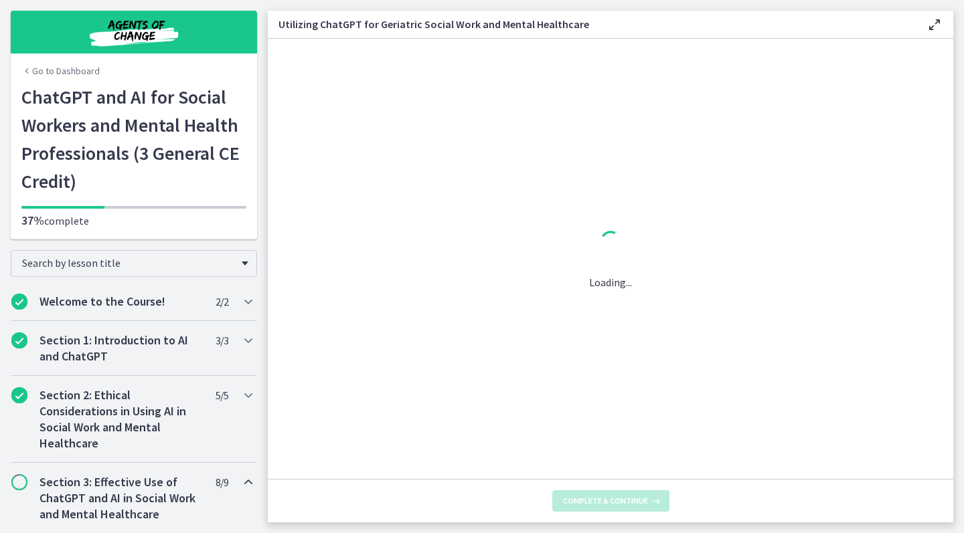
scroll to position [0, 0]
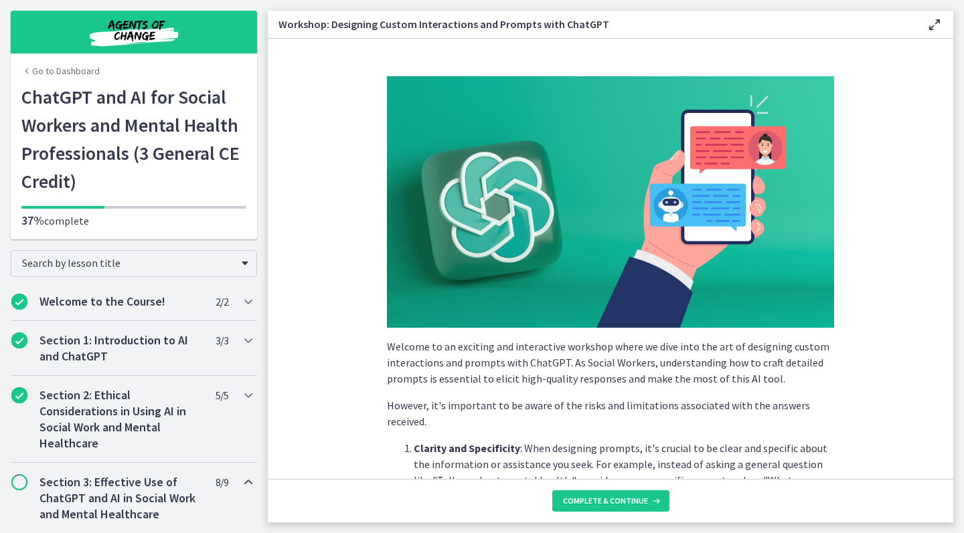
click at [375, 436] on section "Welcome to an exciting and interactive workshop where we dive into the art of d…" at bounding box center [610, 259] width 685 height 440
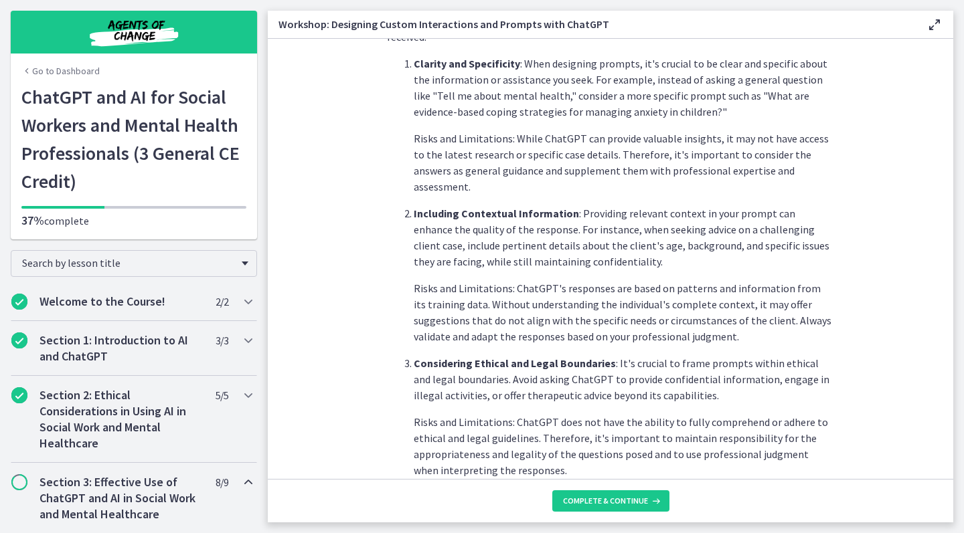
scroll to position [369, 0]
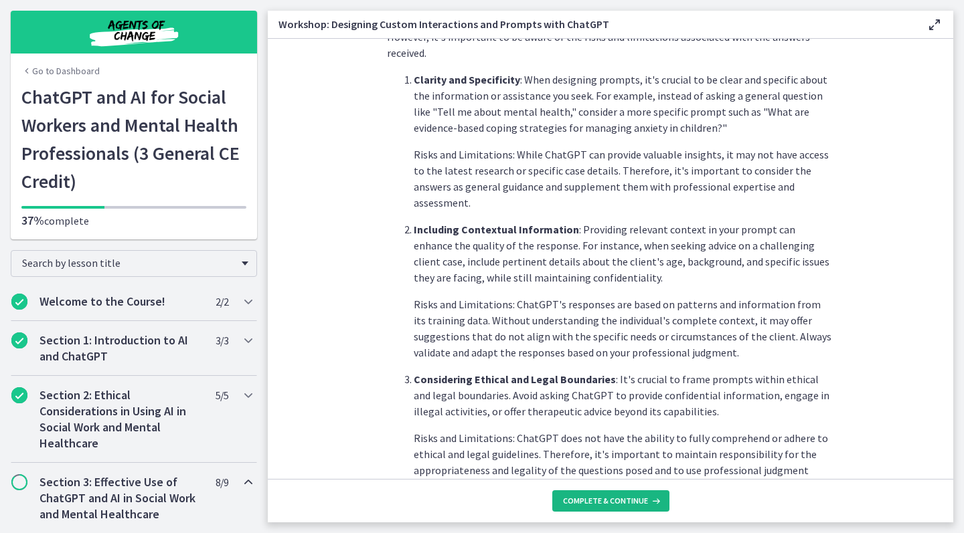
click at [606, 501] on span "Complete & continue" at bounding box center [605, 501] width 85 height 11
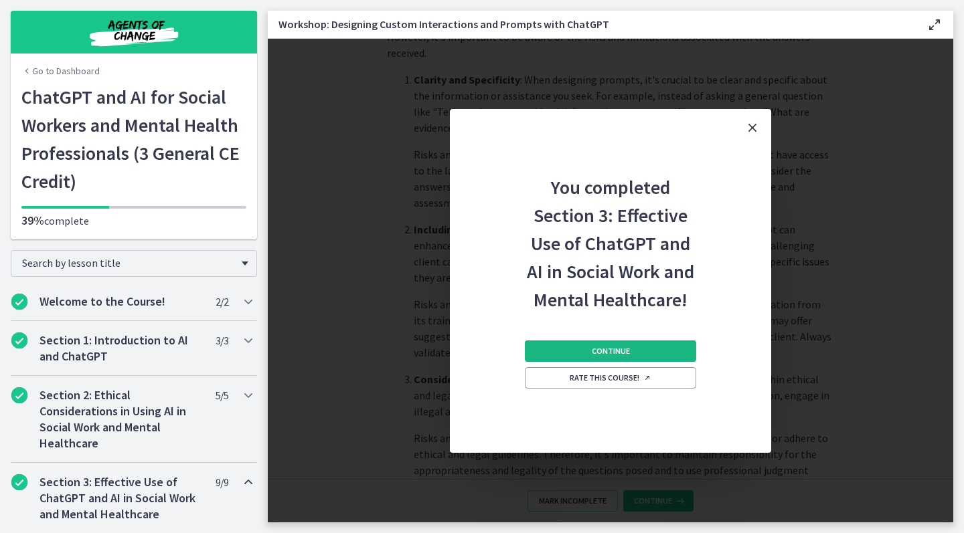
click at [620, 348] on span "Continue" at bounding box center [611, 351] width 38 height 11
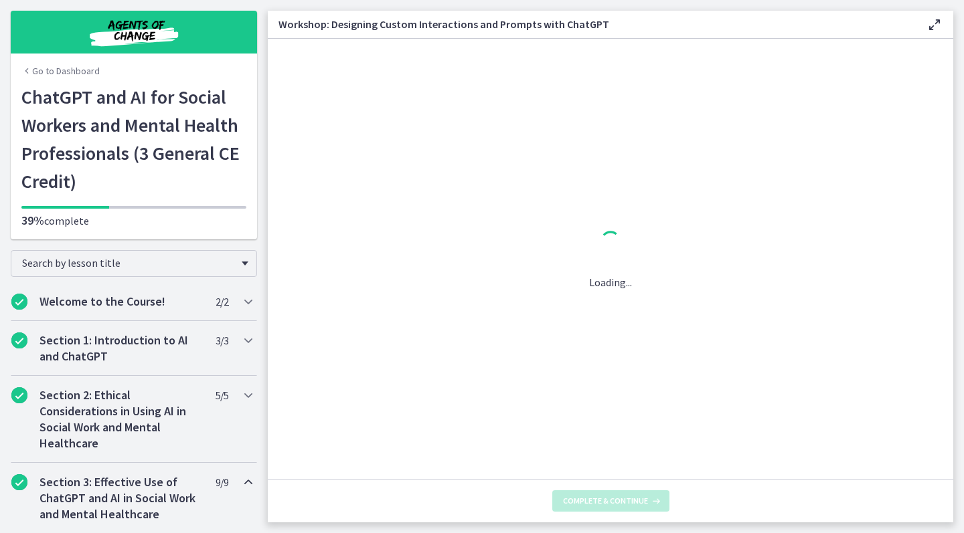
scroll to position [0, 0]
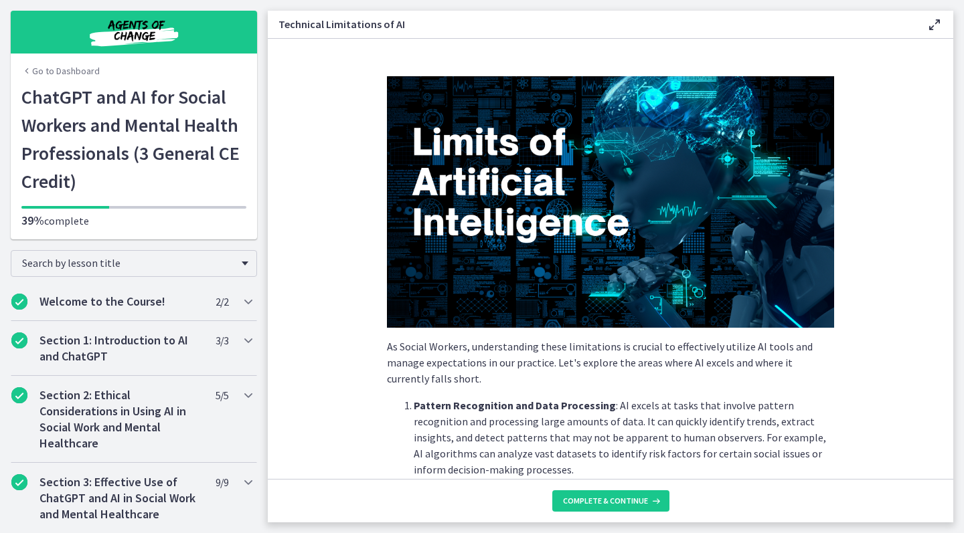
click at [912, 307] on section "As Social Workers, understanding these limitations is crucial to effectively ut…" at bounding box center [610, 259] width 685 height 440
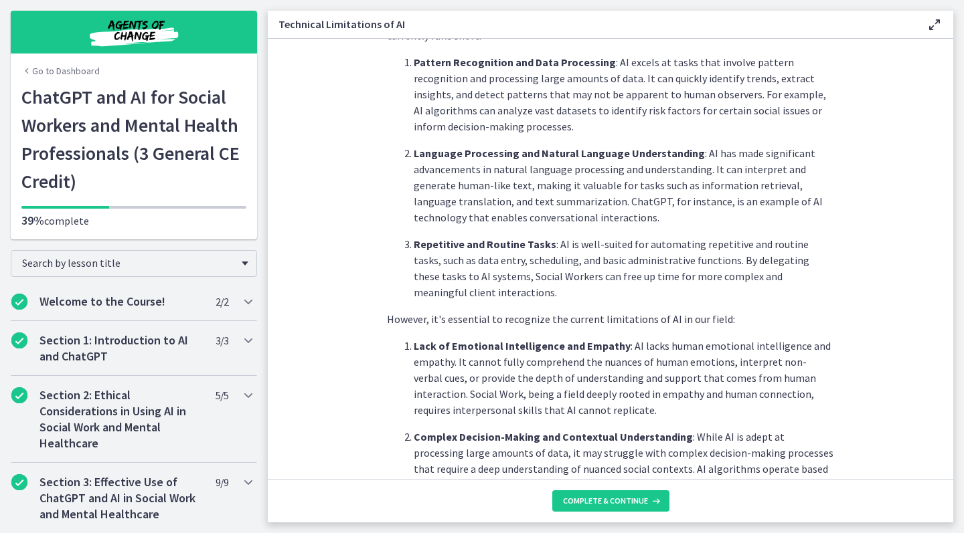
scroll to position [347, 0]
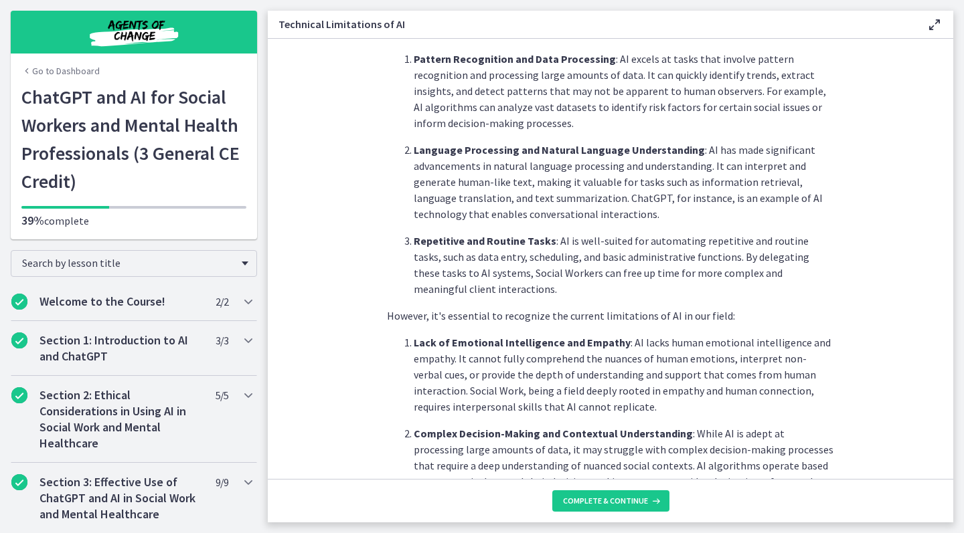
click at [307, 397] on section "As Social Workers, understanding these limitations is crucial to effectively ut…" at bounding box center [610, 259] width 685 height 440
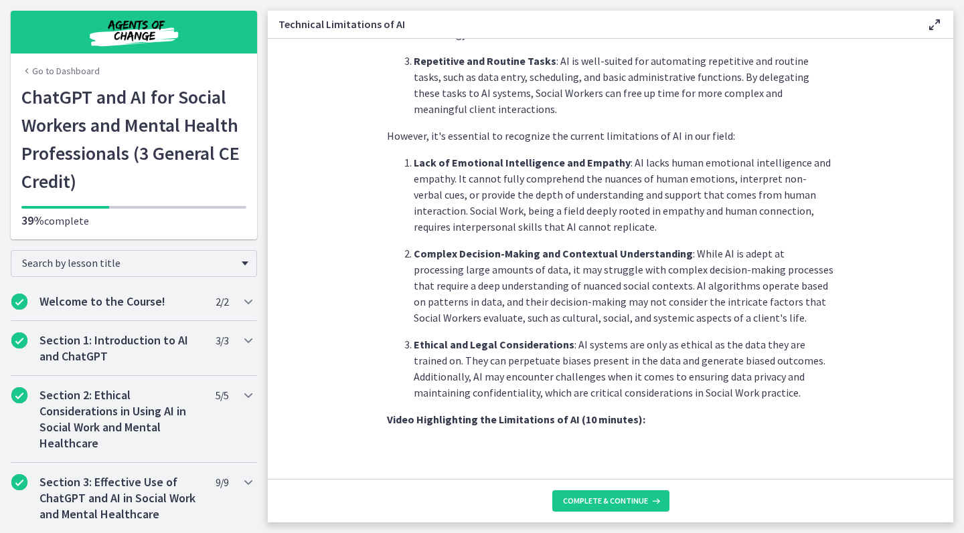
scroll to position [529, 0]
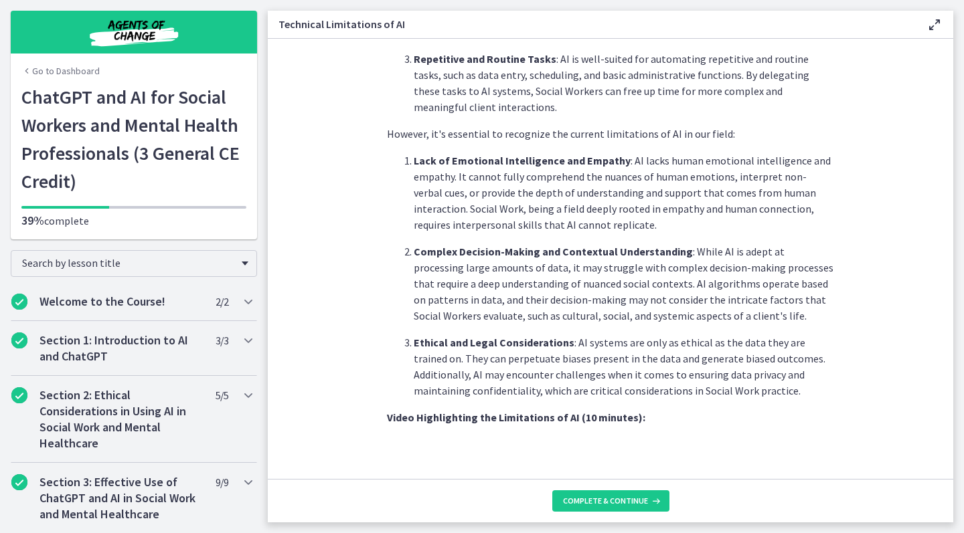
click at [883, 406] on section "As Social Workers, understanding these limitations is crucial to effectively ut…" at bounding box center [610, 259] width 685 height 440
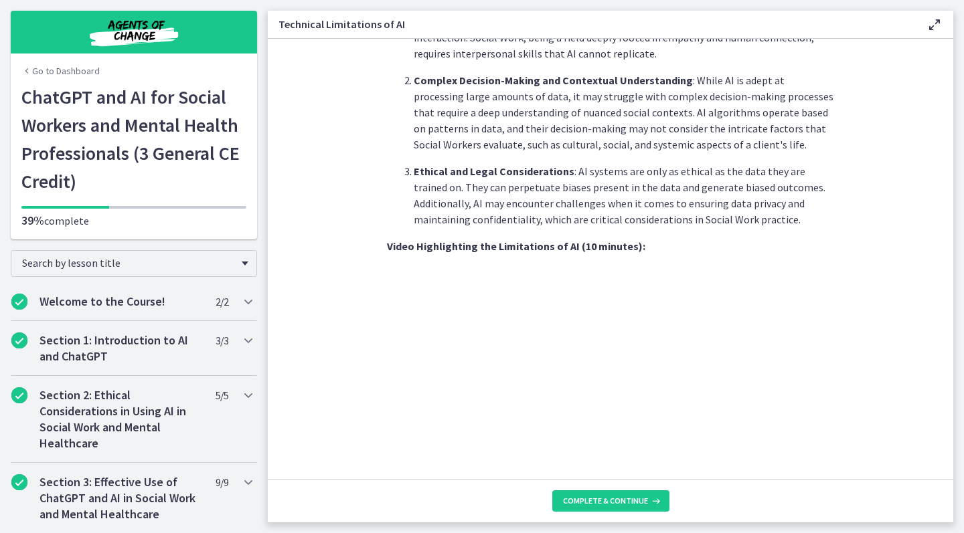
scroll to position [705, 0]
